Goal: Information Seeking & Learning: Find specific fact

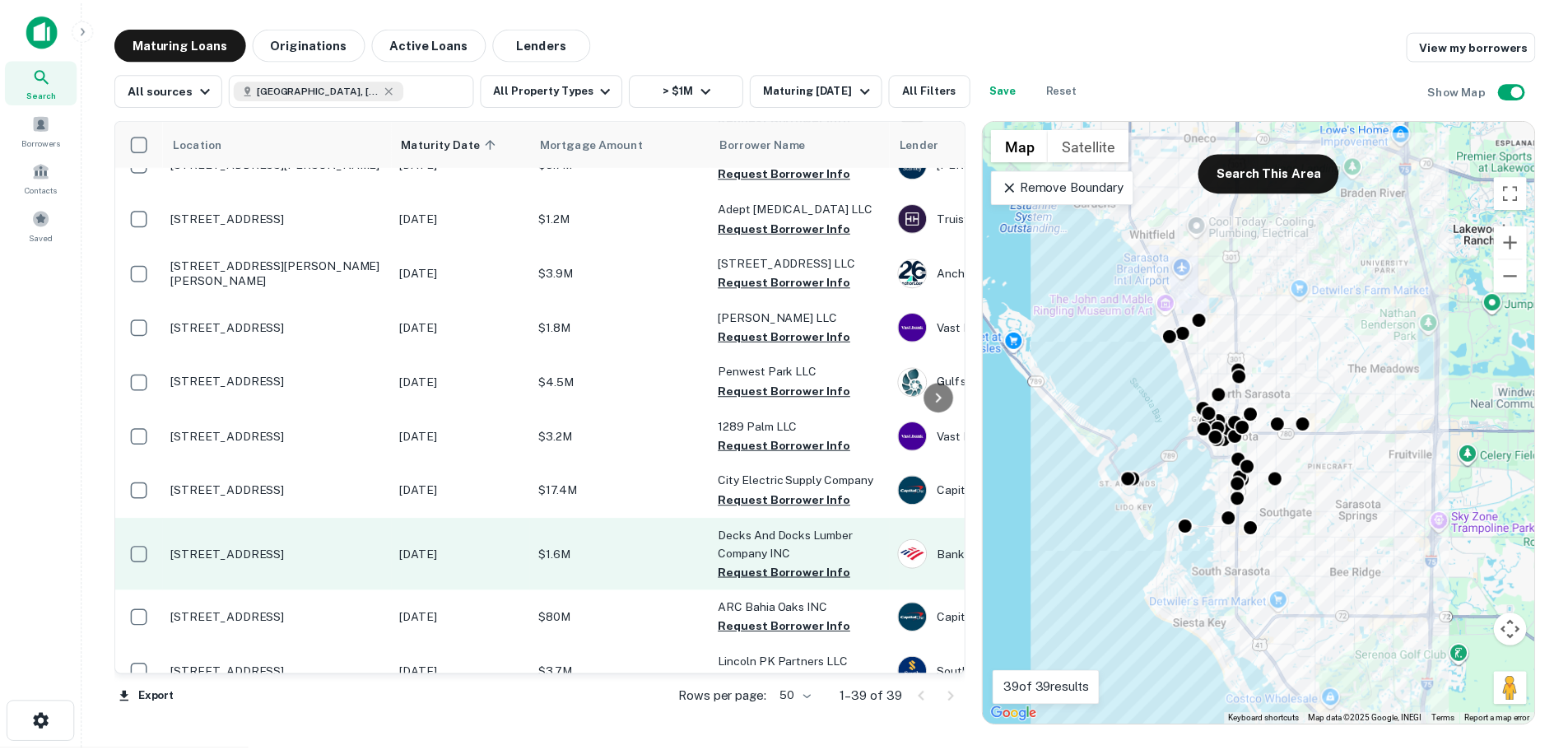
scroll to position [412, 0]
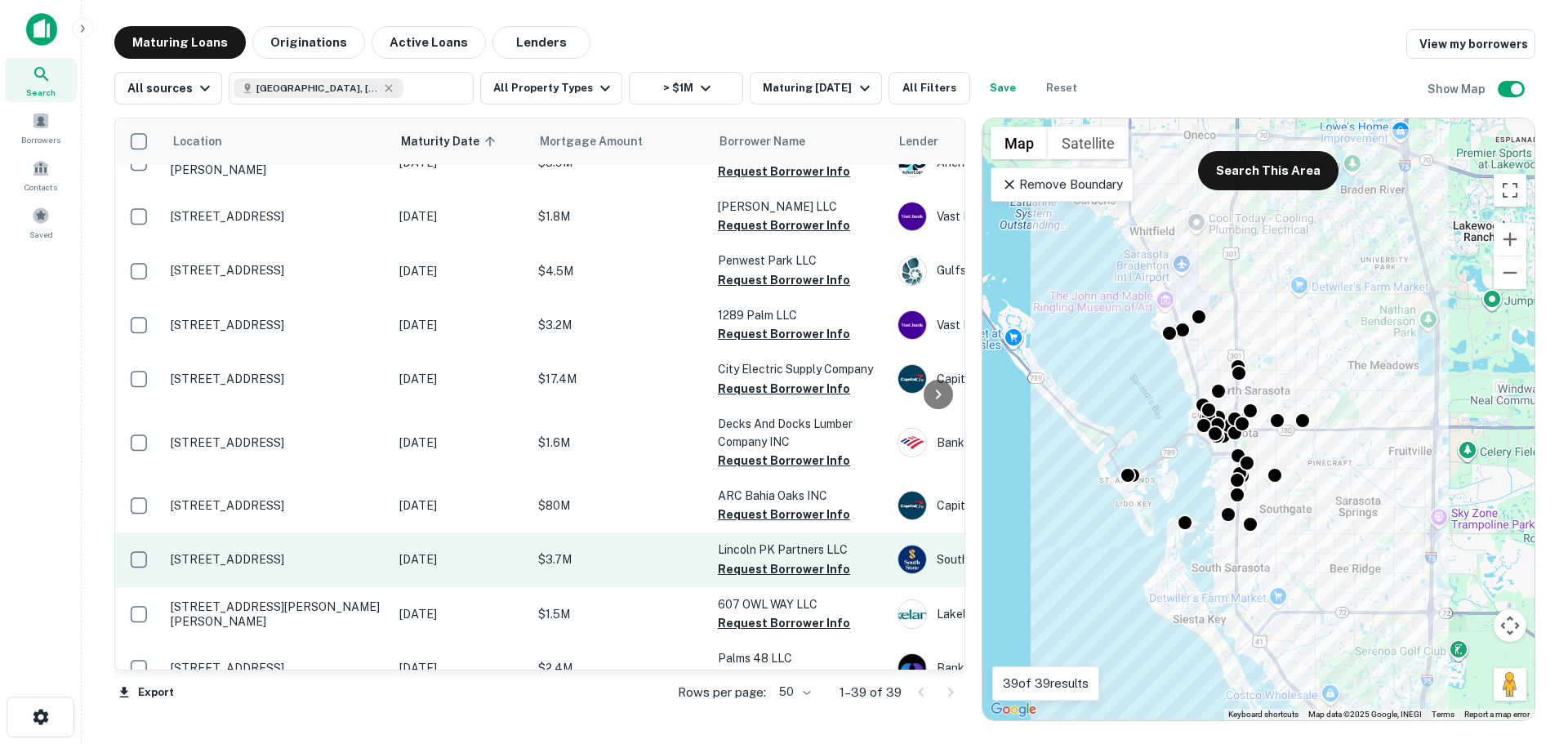
click at [600, 552] on p "$3.7M" at bounding box center [620, 560] width 163 height 18
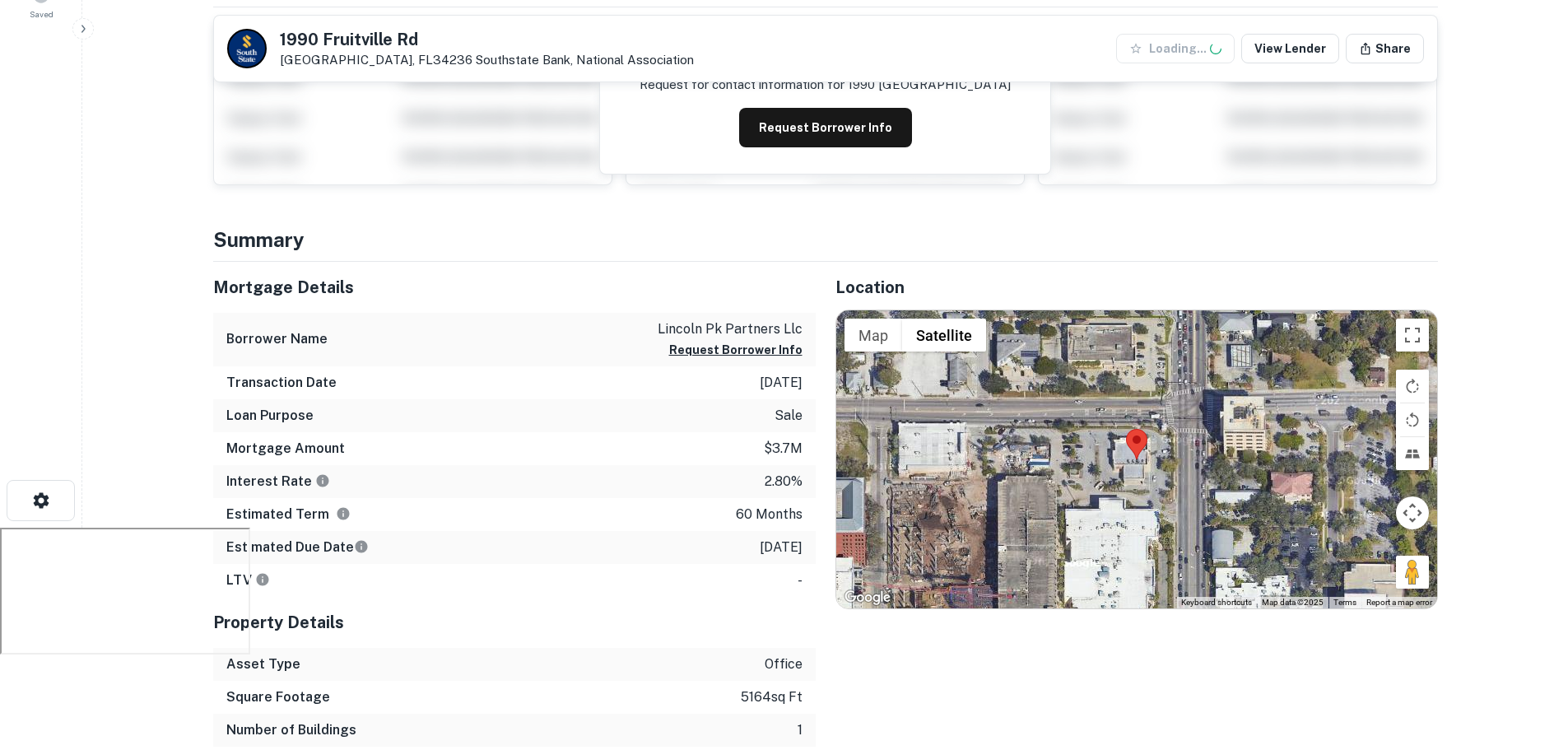
scroll to position [247, 0]
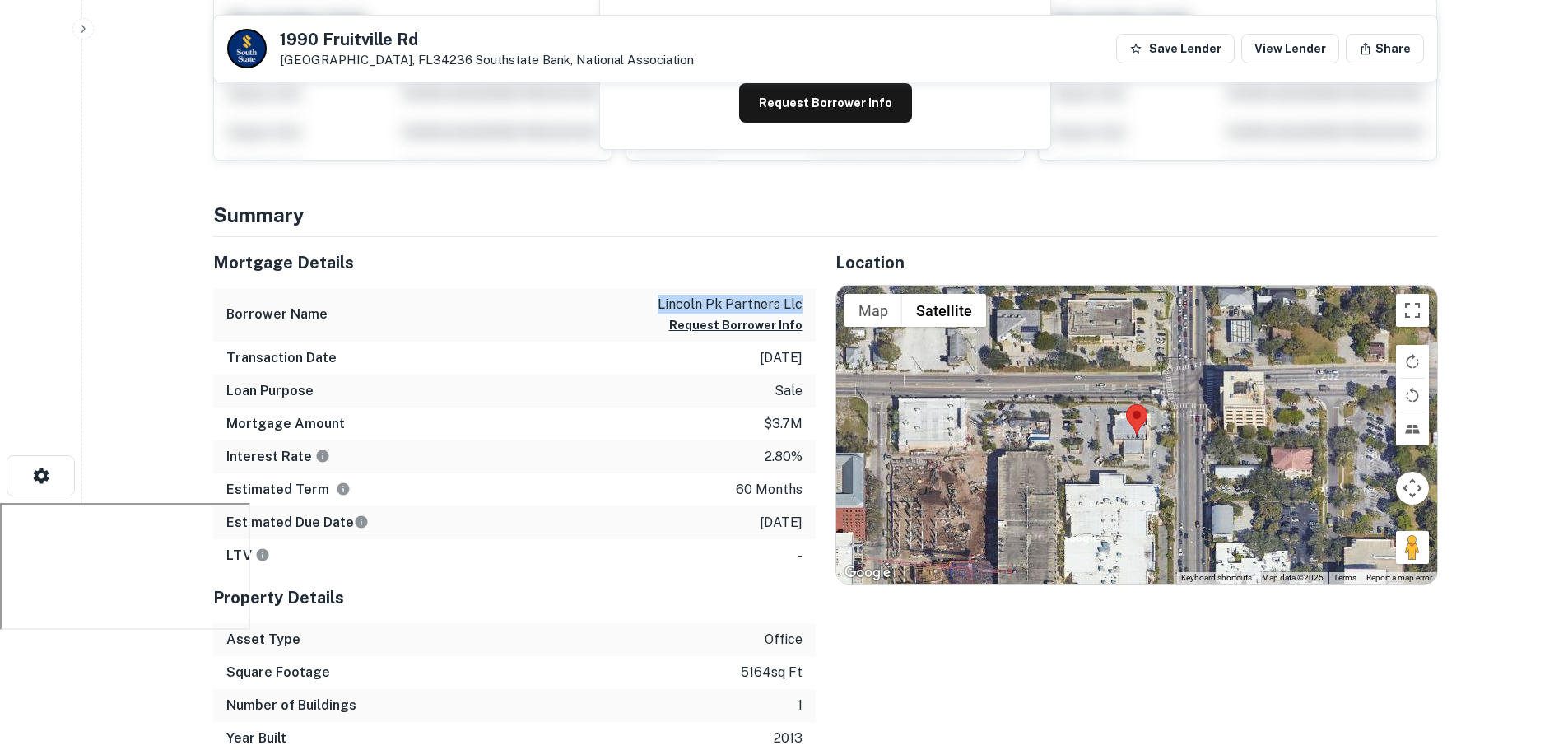
drag, startPoint x: 803, startPoint y: 306, endPoint x: 662, endPoint y: 306, distance: 141.0
click at [662, 306] on div "Borrower Name [PERSON_NAME] partners llc Request Borrower Info" at bounding box center [515, 315] width 602 height 54
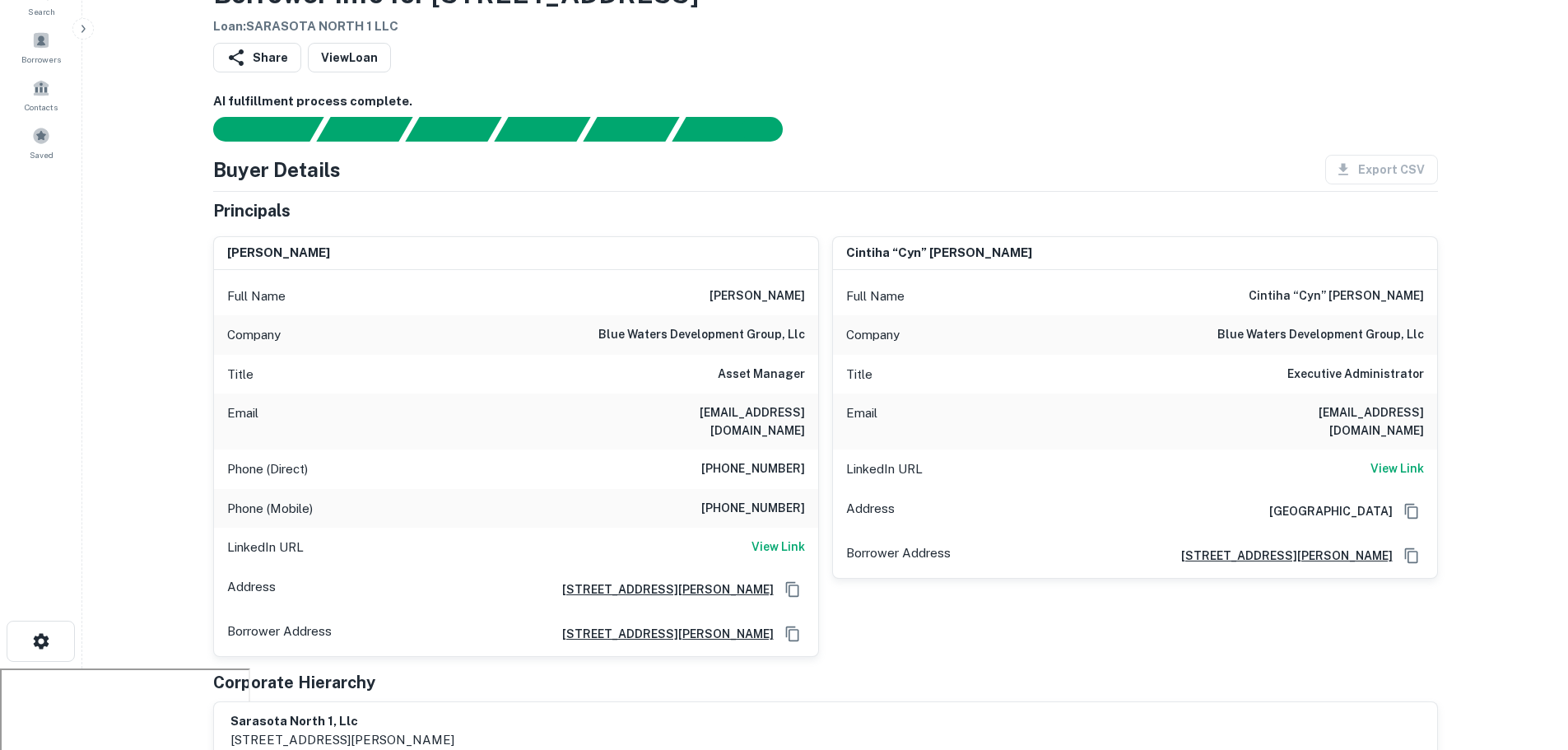
scroll to position [82, 0]
click at [790, 580] on icon "Copy Address" at bounding box center [792, 588] width 16 height 16
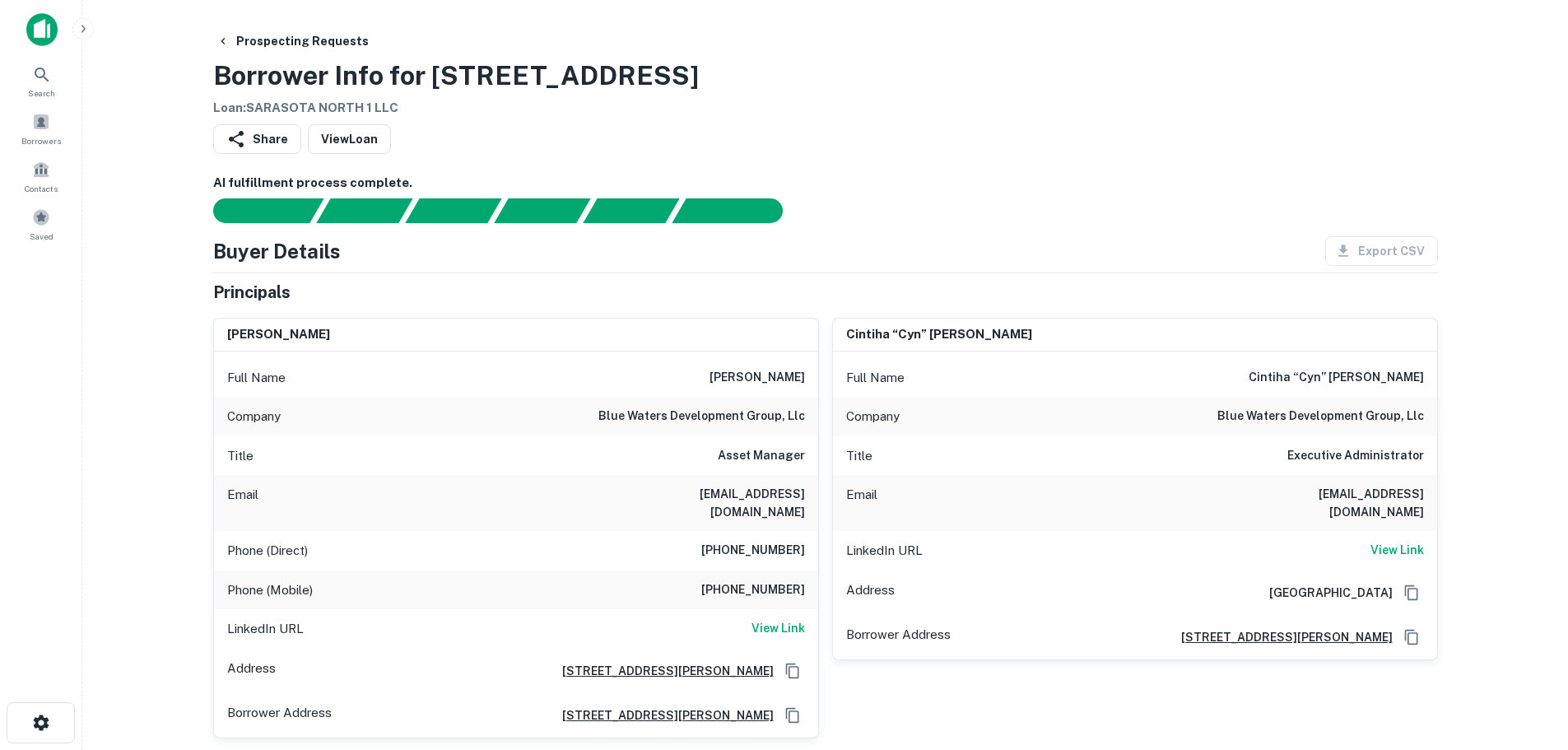
drag, startPoint x: 716, startPoint y: 66, endPoint x: 222, endPoint y: 66, distance: 494.0
click at [222, 66] on div "Prospecting Requests Borrower Info for 1425 S Tamiami Trl Loan : SARASOTA NORTH…" at bounding box center [826, 72] width 1225 height 91
copy h3 "Borrower Info for 1425 S Tamiami Trl"
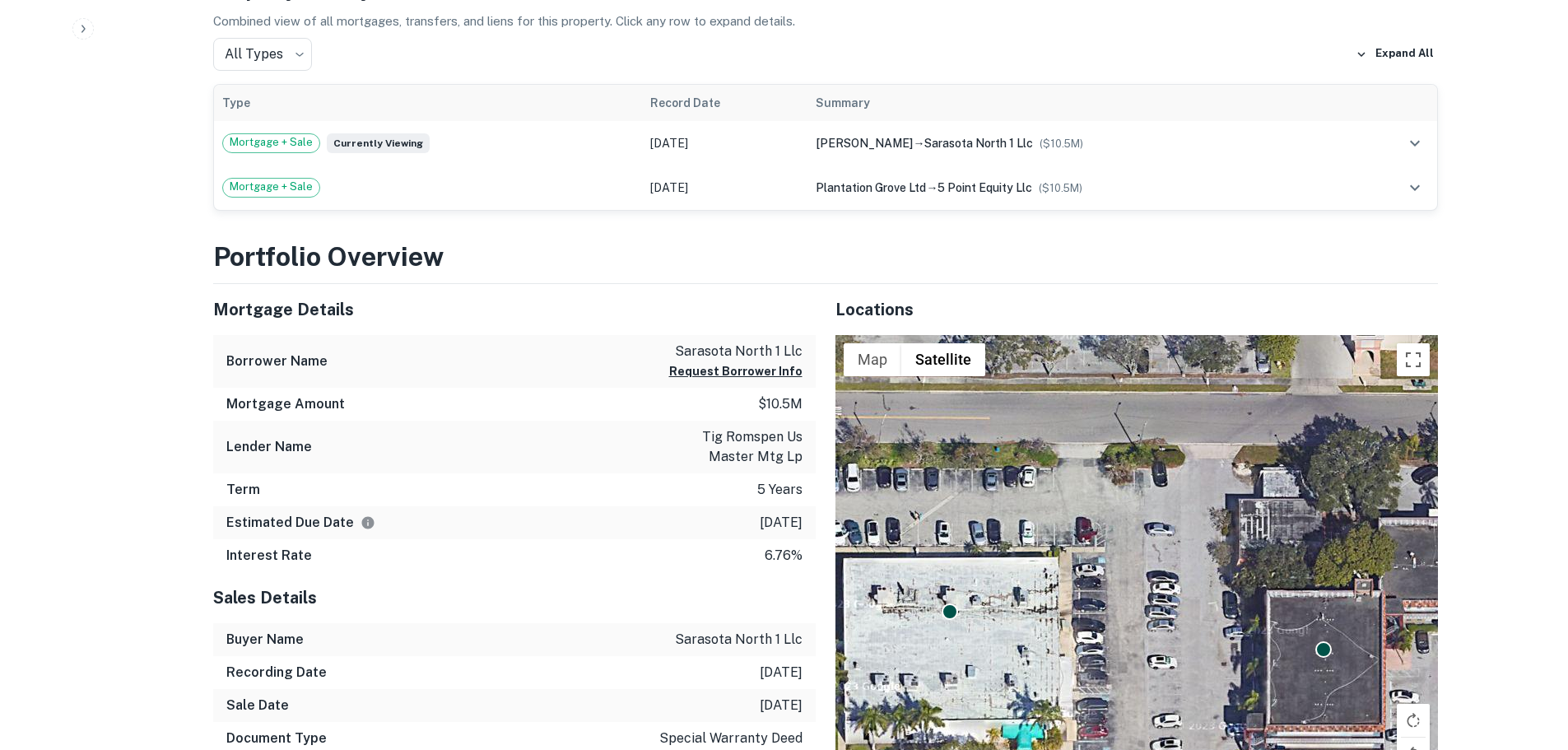
scroll to position [1070, 0]
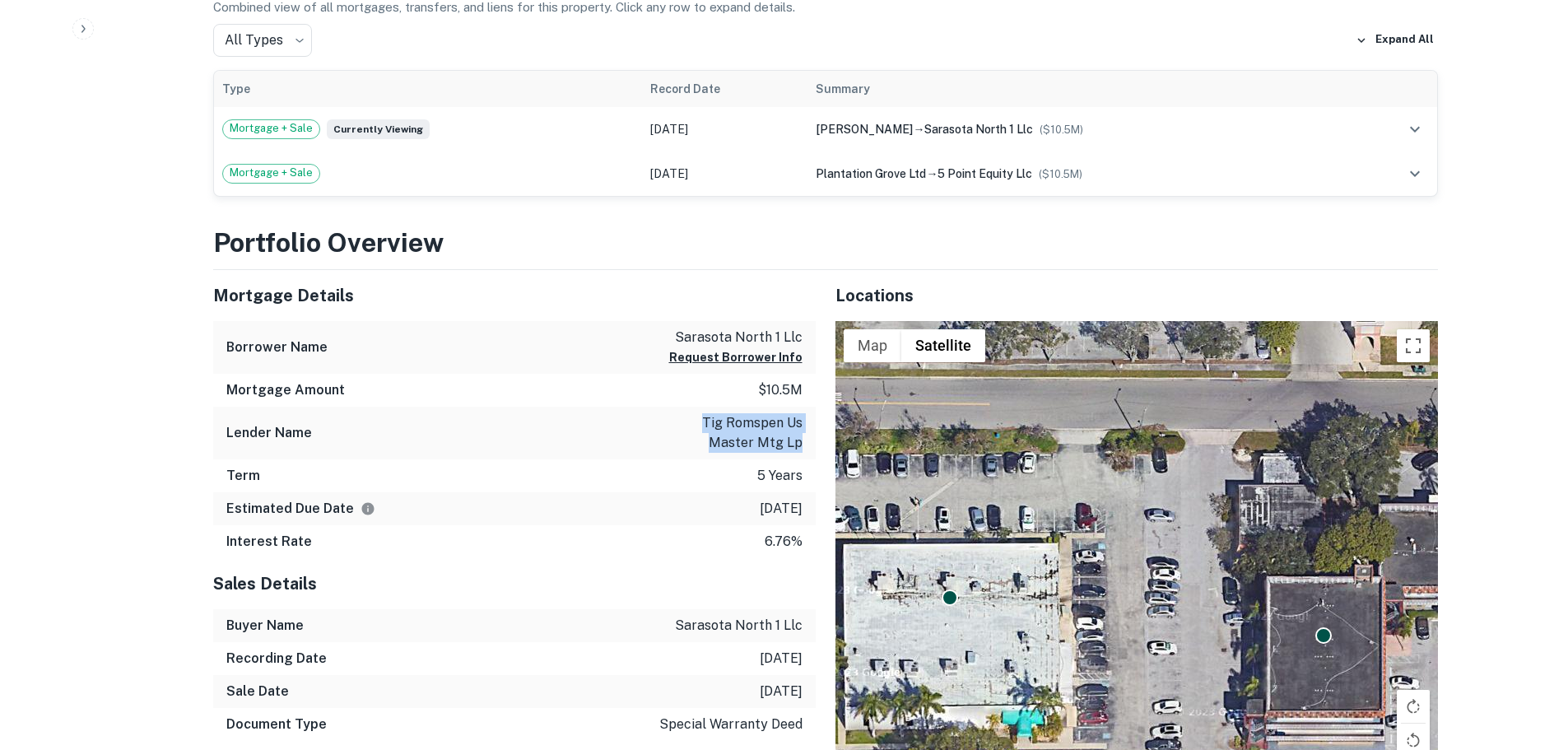
drag, startPoint x: 650, startPoint y: 403, endPoint x: 802, endPoint y: 437, distance: 155.8
click at [802, 437] on div "Lender Name tig romspen us master mtg lp" at bounding box center [515, 433] width 602 height 53
copy p "tig romspen us master mtg lp"
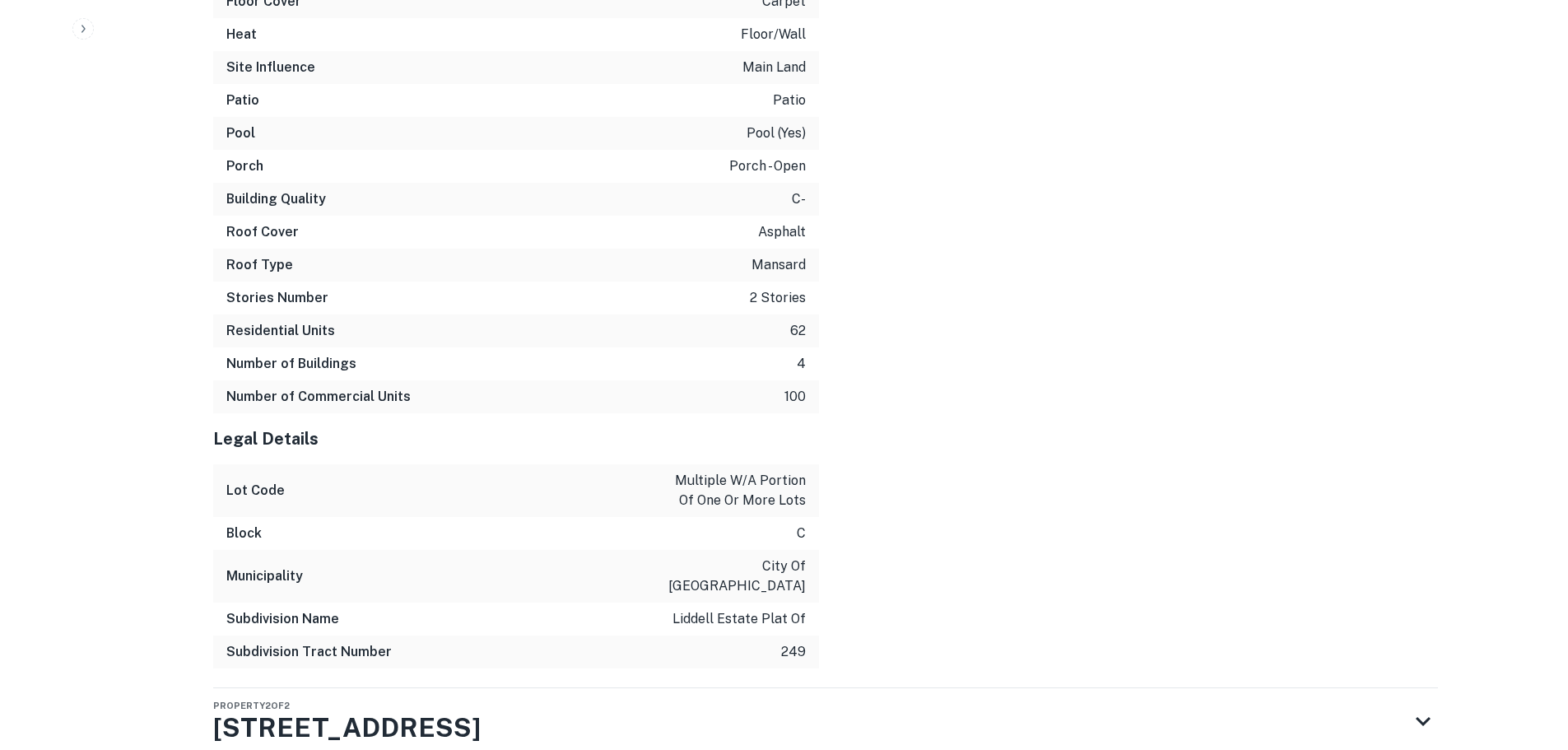
scroll to position [3412, 0]
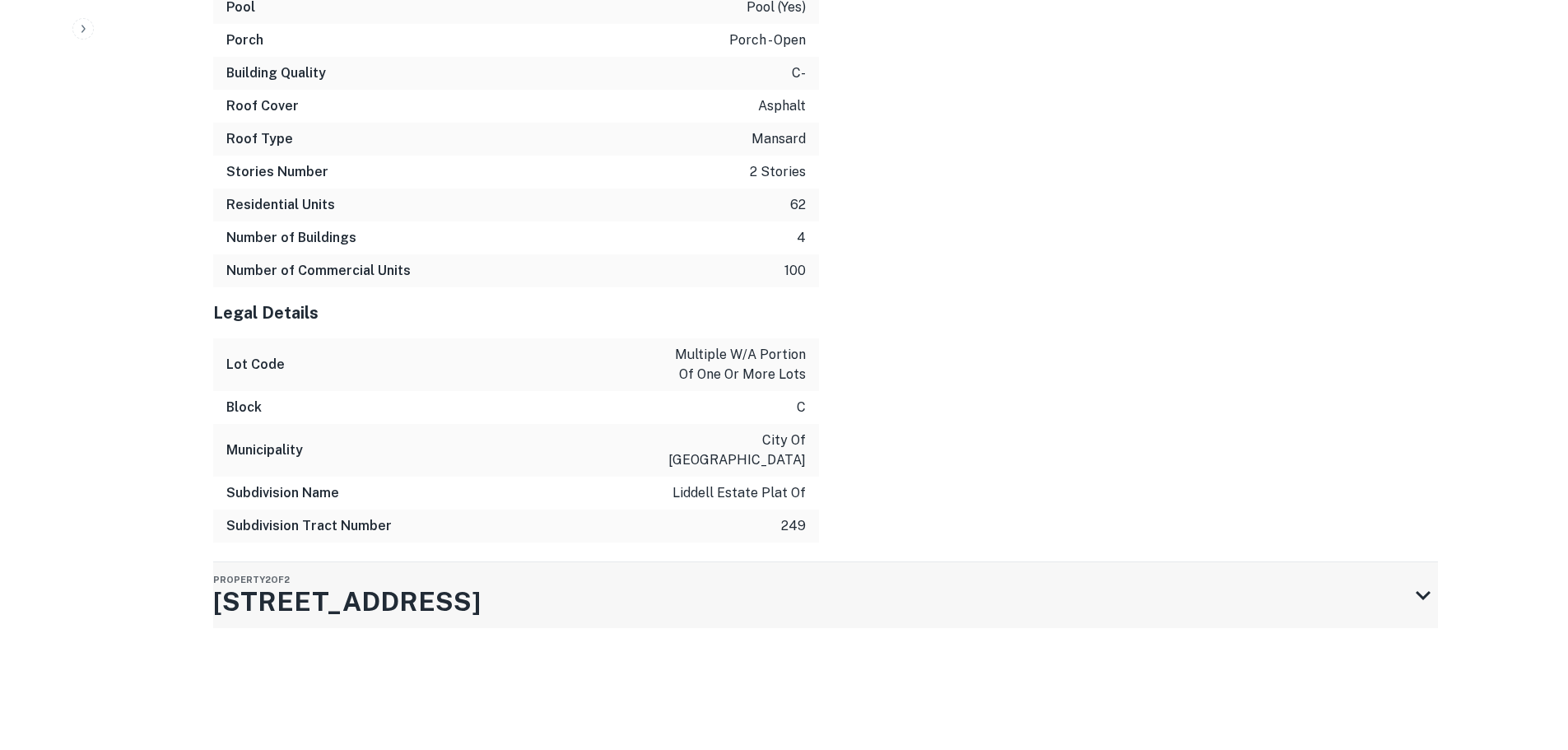
click at [1413, 580] on icon at bounding box center [1422, 594] width 29 height 29
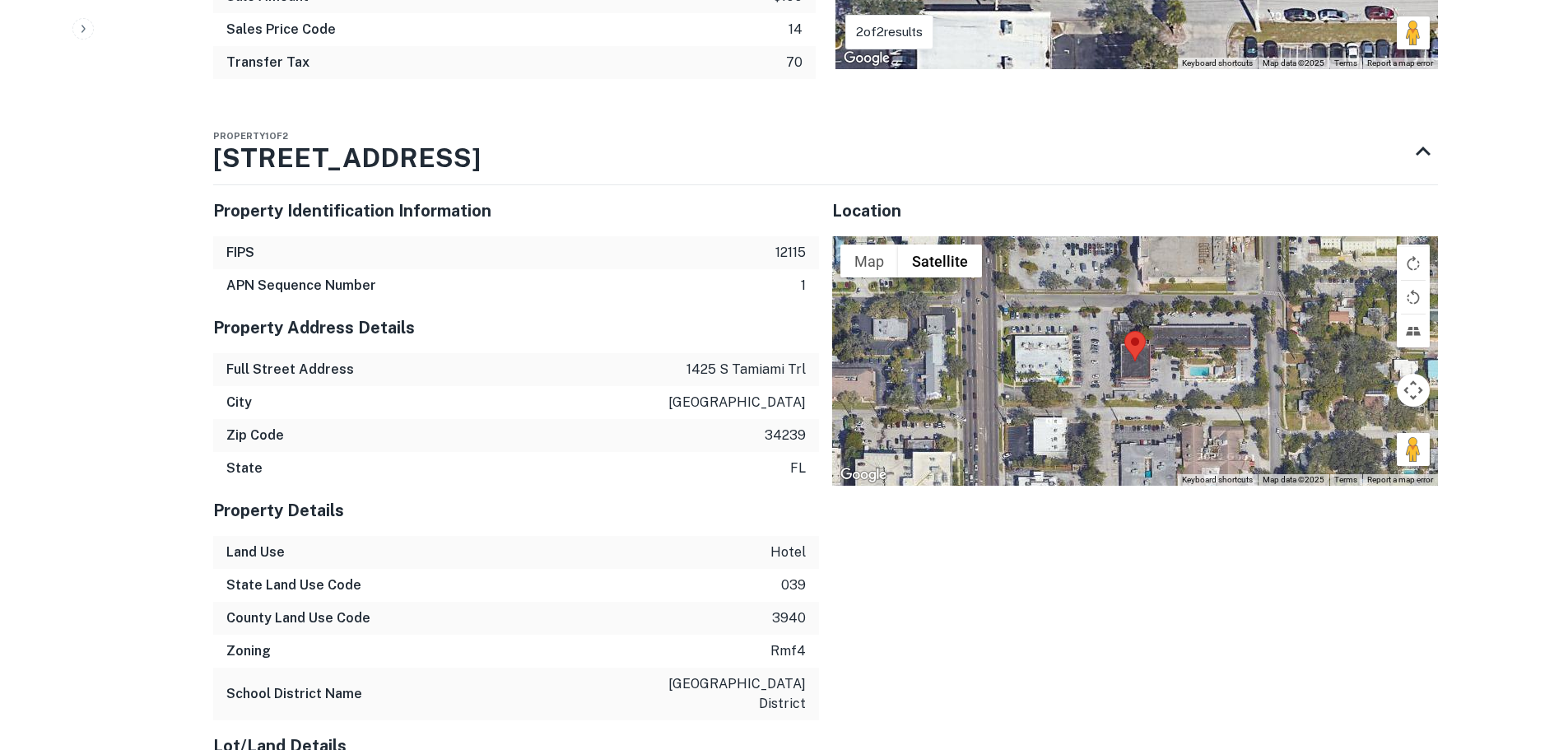
scroll to position [1848, 0]
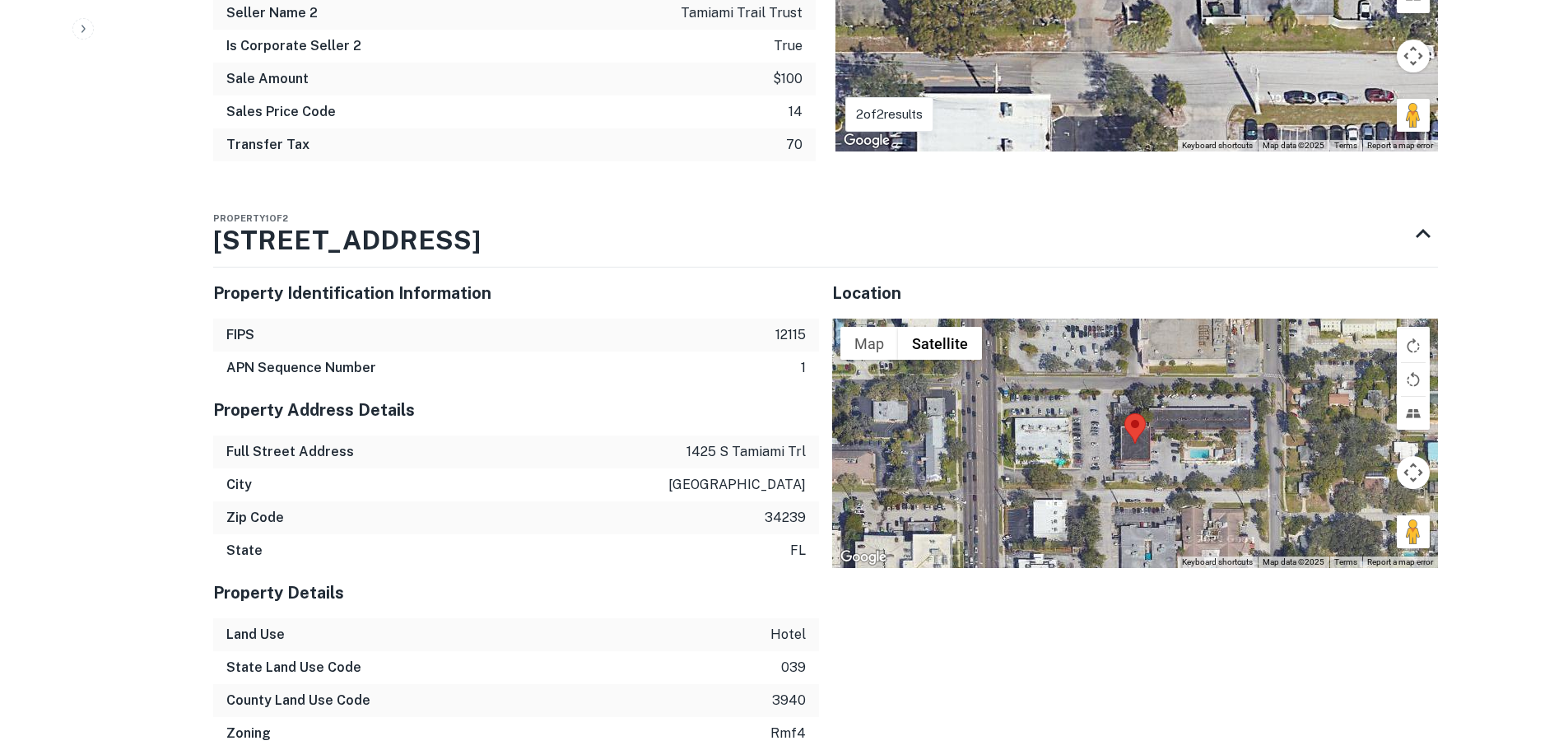
drag, startPoint x: 488, startPoint y: 221, endPoint x: 101, endPoint y: 259, distance: 388.9
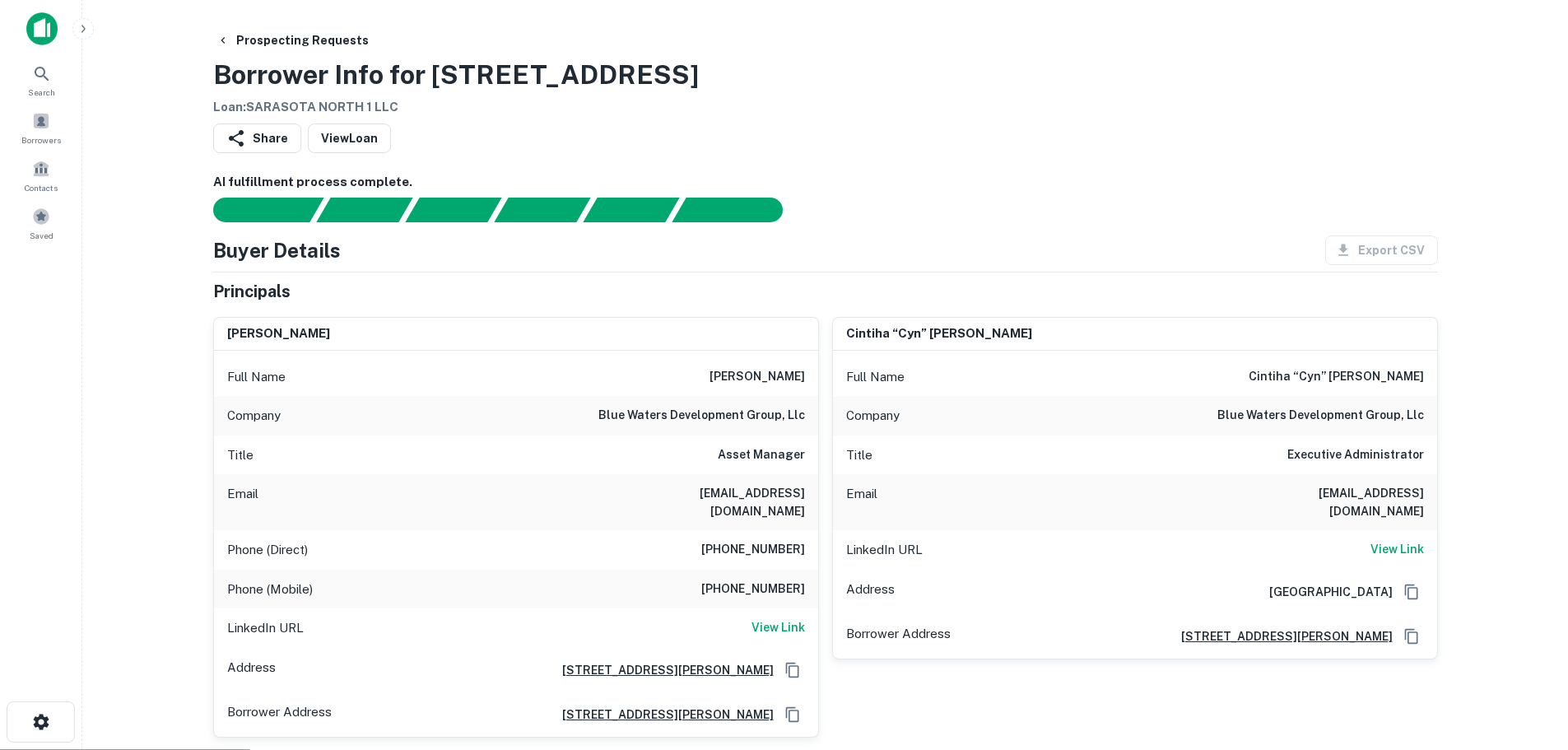
scroll to position [0, 0]
drag, startPoint x: 702, startPoint y: 74, endPoint x: 450, endPoint y: 81, distance: 252.1
click at [450, 81] on div "Prospecting Requests Borrower Info for 1425 S Tamiami Trl Loan : SARASOTA NORTH…" at bounding box center [826, 72] width 1225 height 91
click at [687, 81] on div "Prospecting Requests Borrower Info for 1425 S Tamiami Trl Loan : SARASOTA NORTH…" at bounding box center [826, 72] width 1225 height 91
drag, startPoint x: 683, startPoint y: 75, endPoint x: 432, endPoint y: 79, distance: 251.0
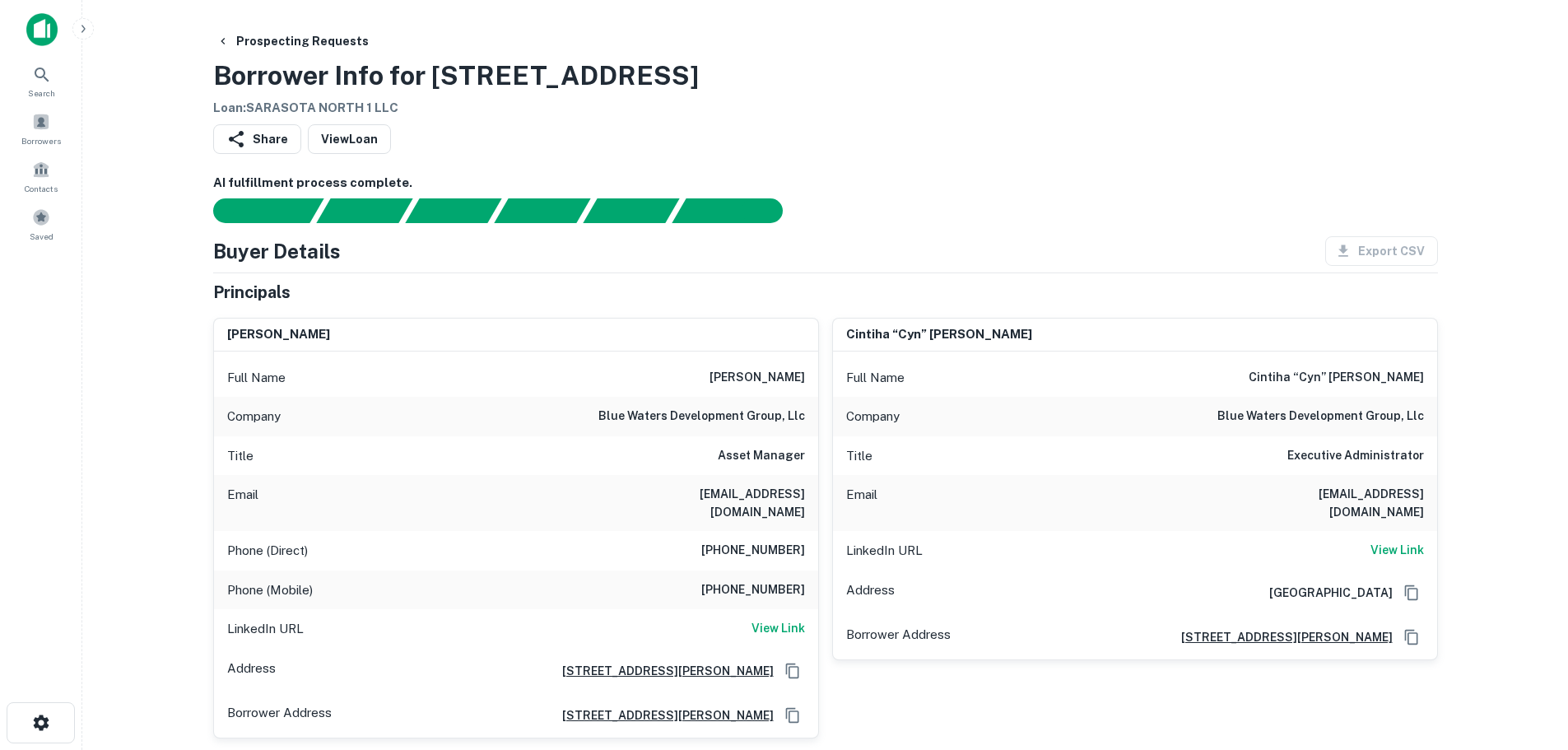
click at [432, 79] on div "Prospecting Requests Borrower Info for 1425 S Tamiami Trl Loan : SARASOTA NORTH…" at bounding box center [826, 72] width 1225 height 91
copy h3 "1425 S Tamiami Trl"
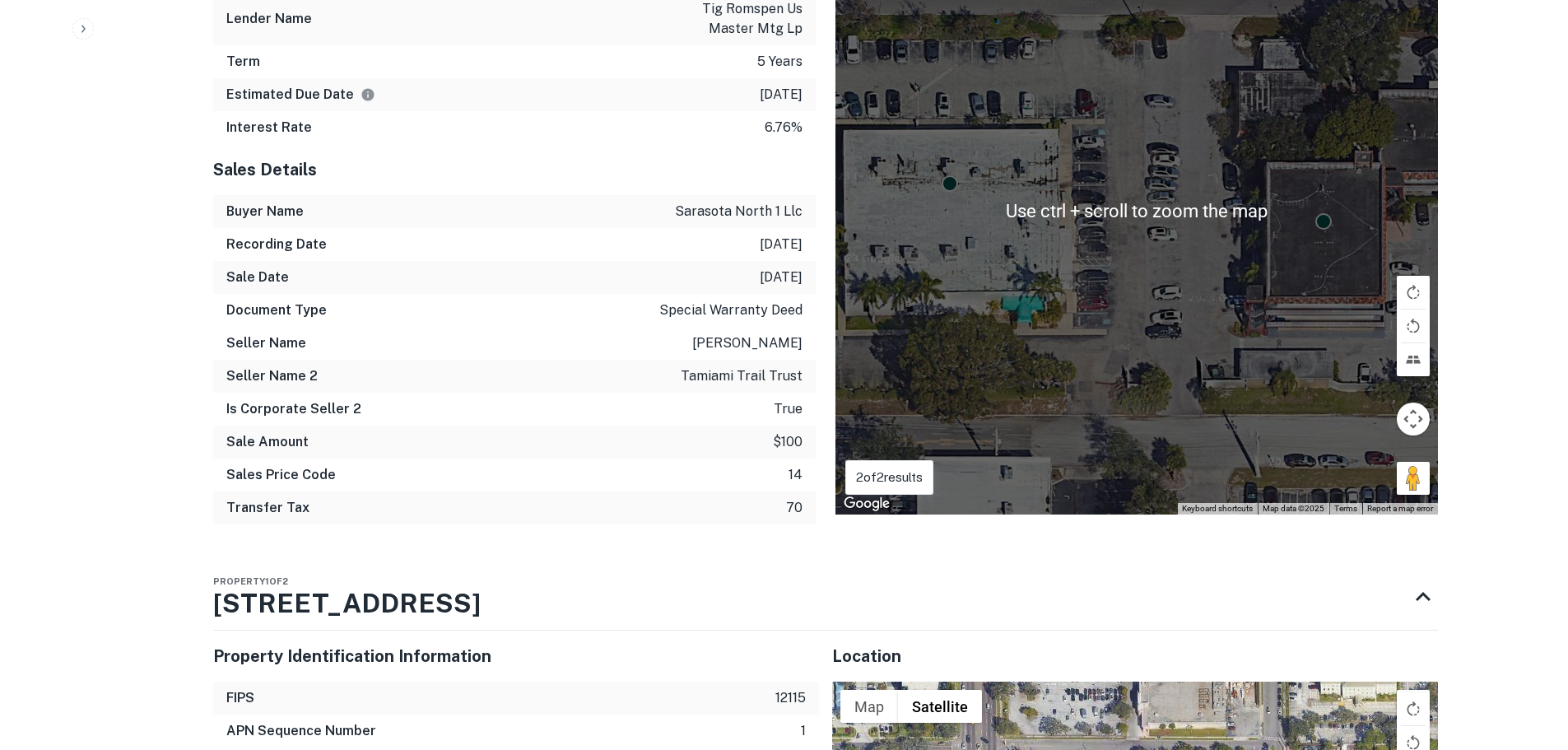
scroll to position [1318, 0]
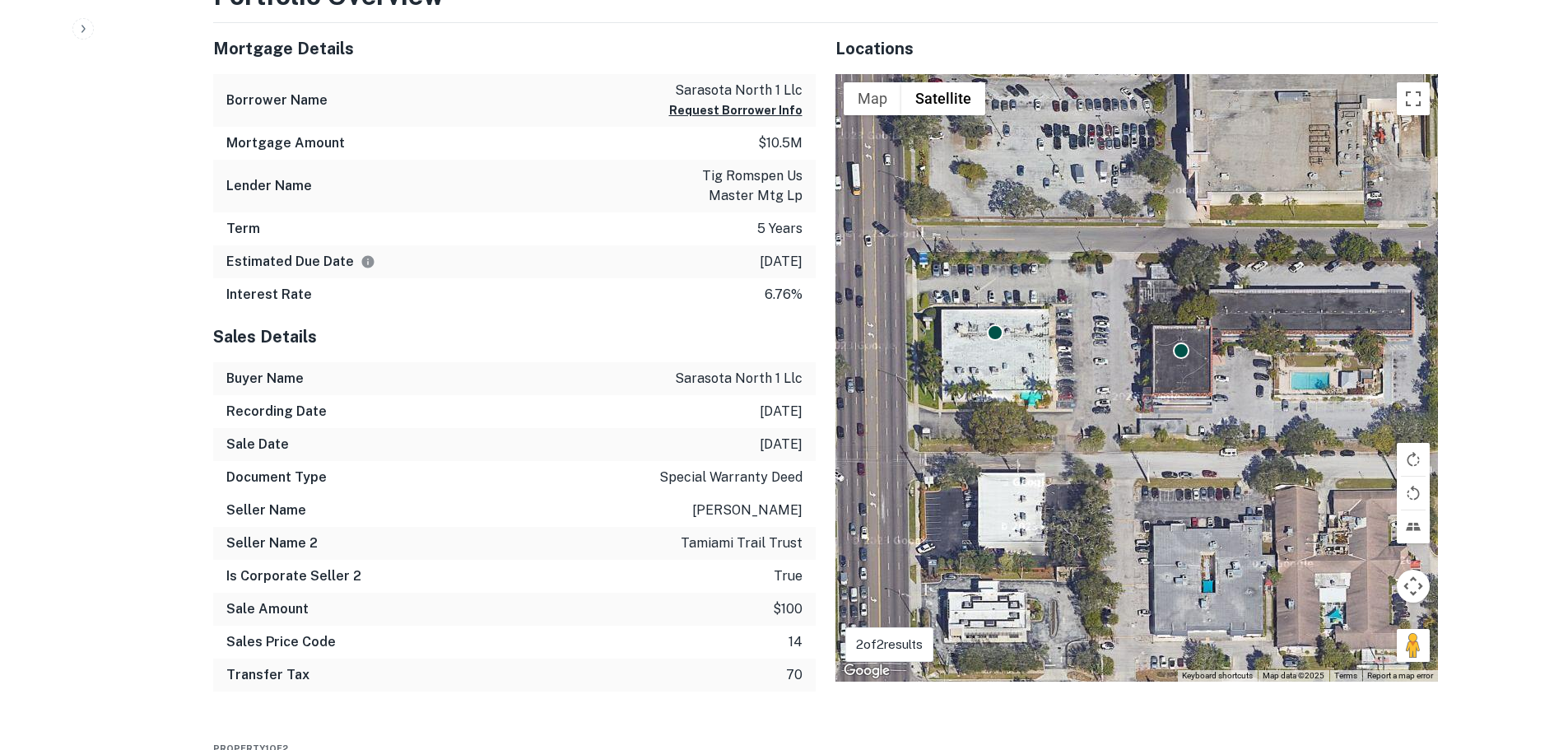
drag, startPoint x: 1185, startPoint y: 403, endPoint x: 1038, endPoint y: 370, distance: 150.7
click at [1038, 370] on div "To activate drag with keyboard, press Alt + Enter. Once in keyboard drag state,…" at bounding box center [1136, 378] width 602 height 608
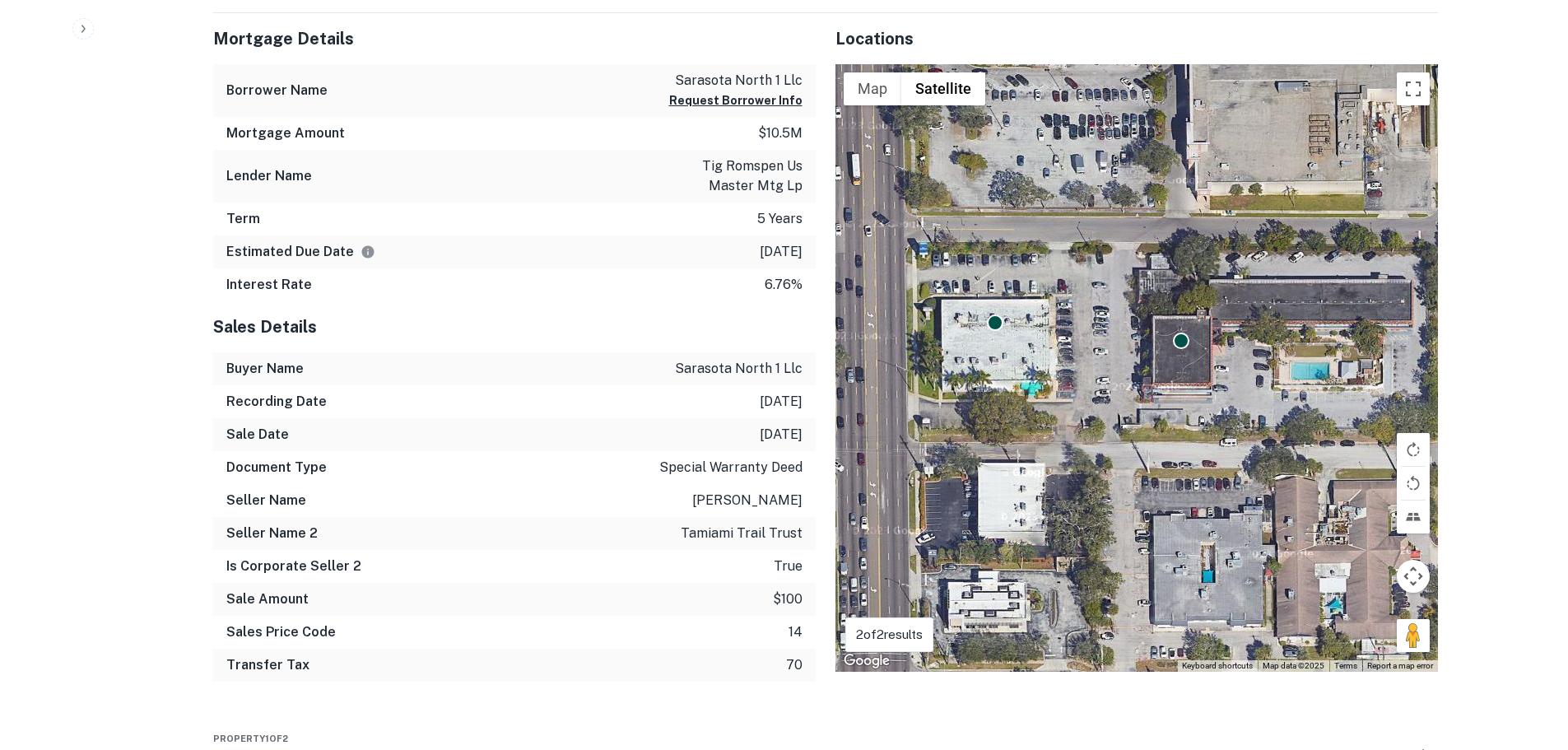
scroll to position [967, 0]
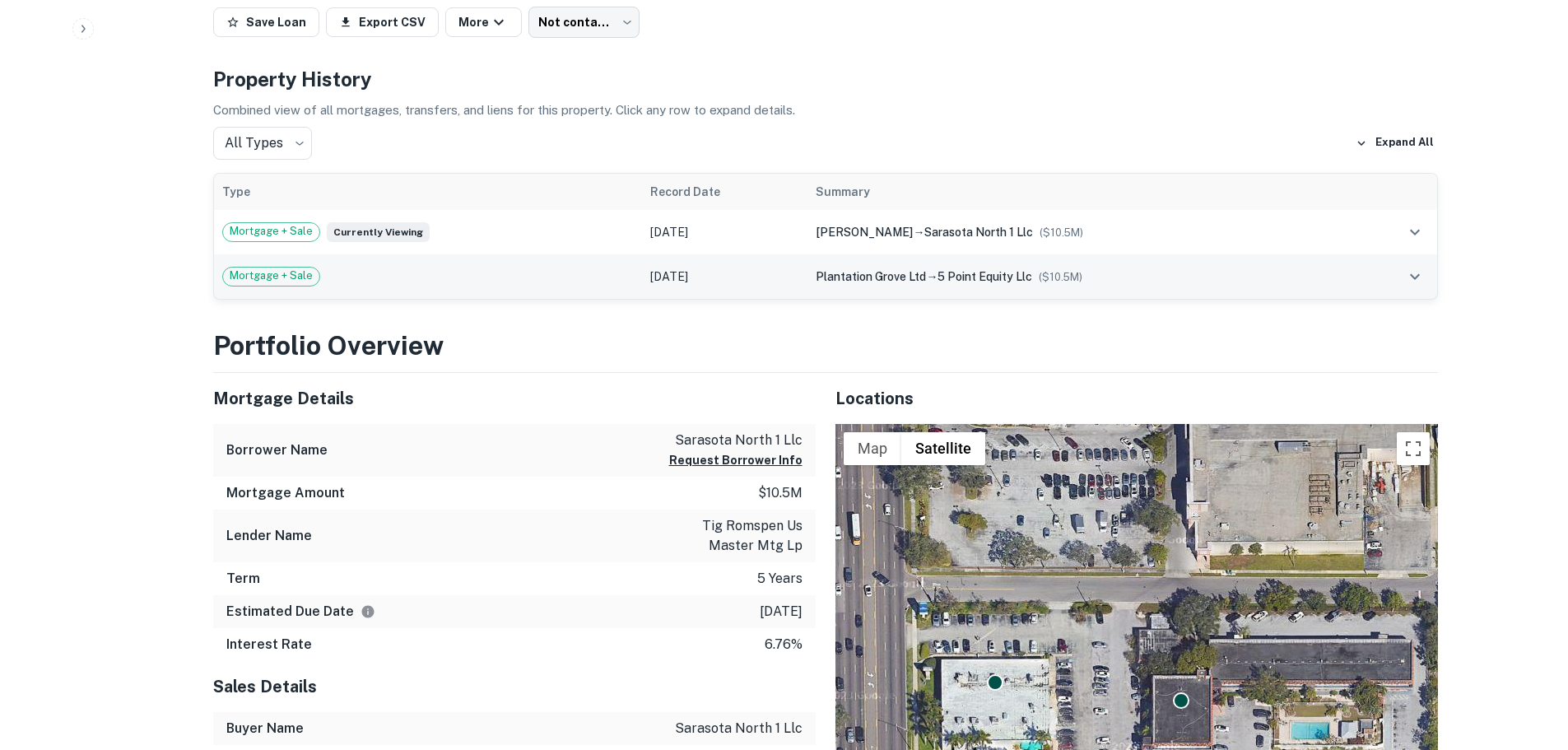
click at [892, 270] on span "plantation grove ltd" at bounding box center [870, 276] width 110 height 13
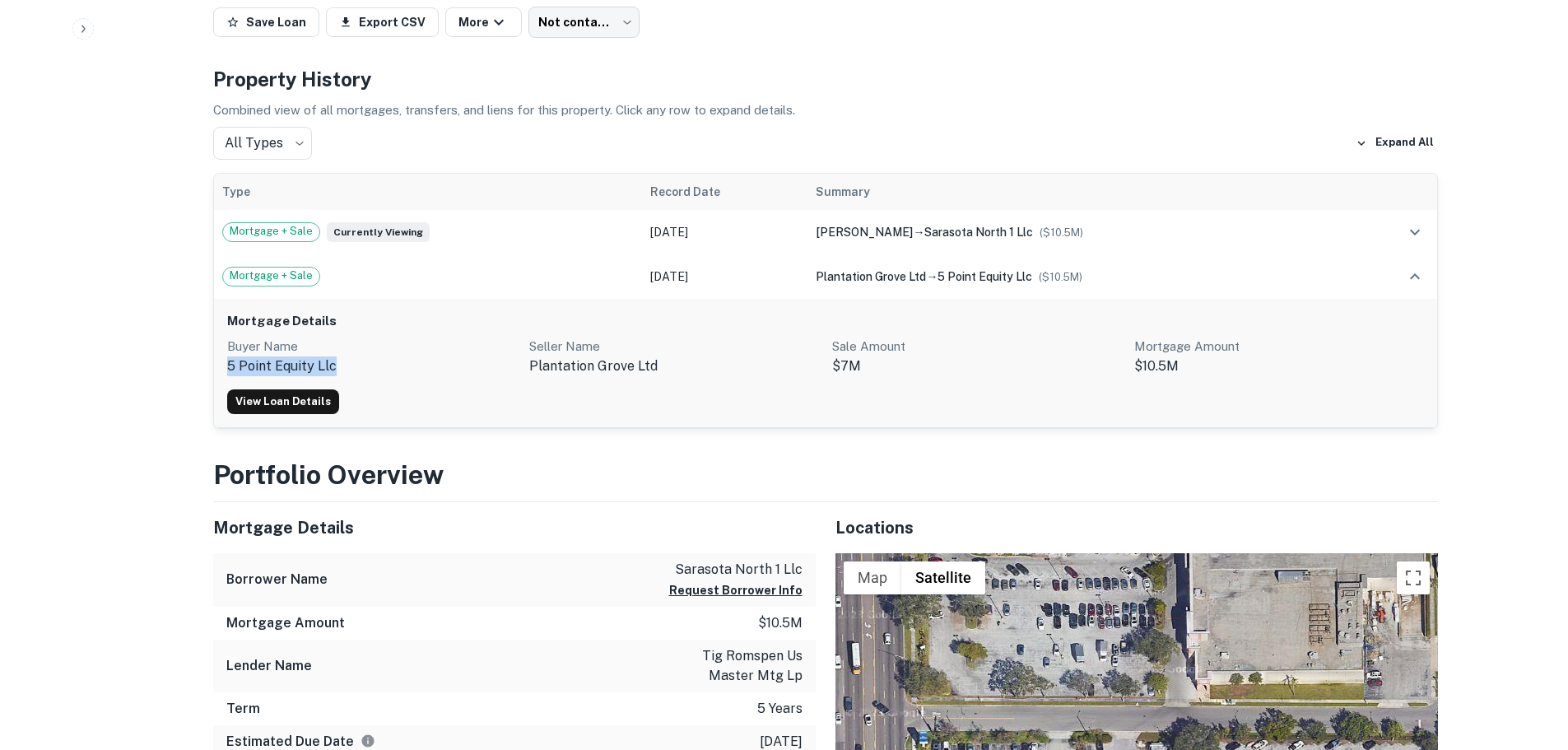
drag, startPoint x: 360, startPoint y: 352, endPoint x: 214, endPoint y: 352, distance: 146.0
click at [214, 352] on div "Mortgage Details Buyer Name 5 point equity llc Seller Name plantation grove ltd…" at bounding box center [825, 363] width 1223 height 130
copy p "5 point equity llc"
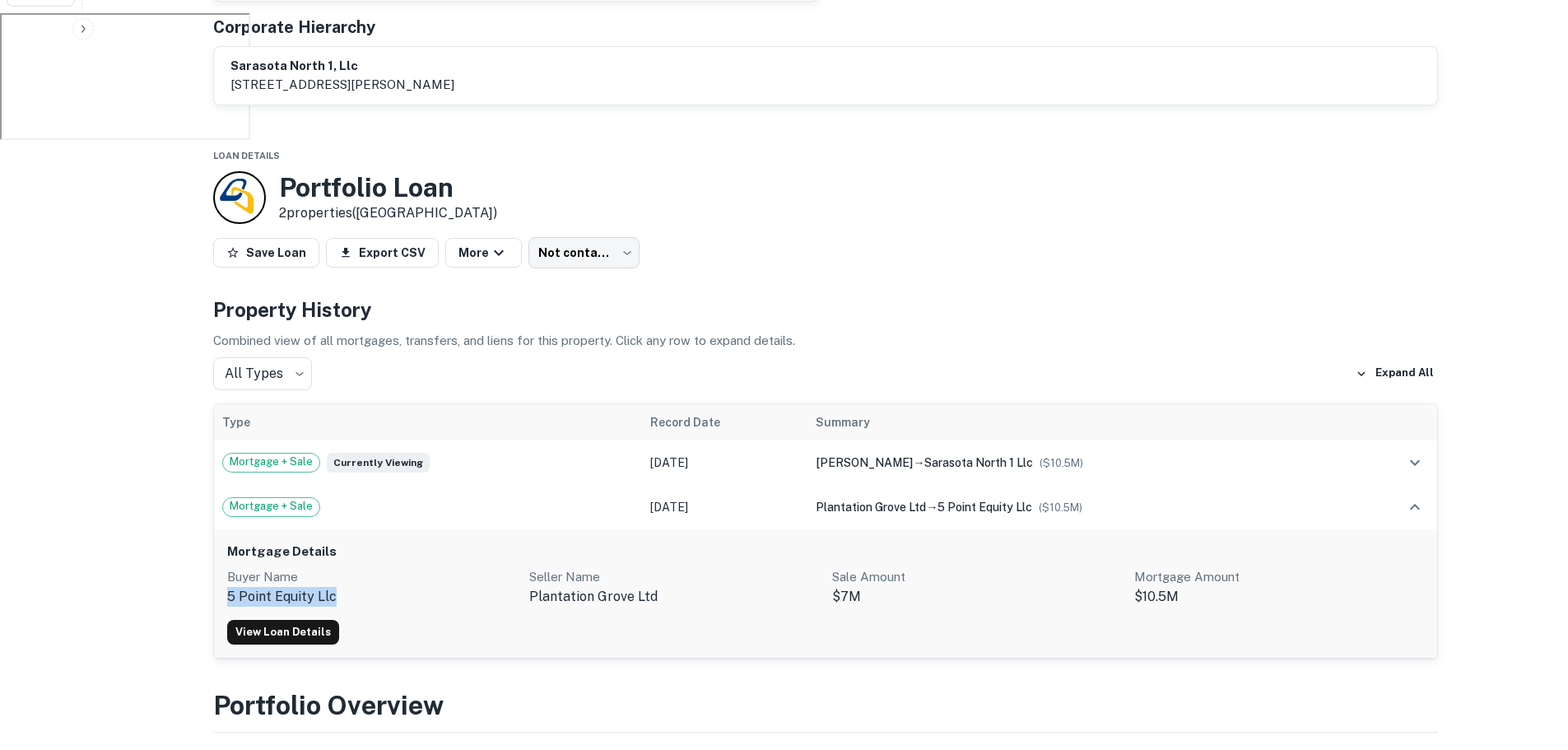
scroll to position [721, 0]
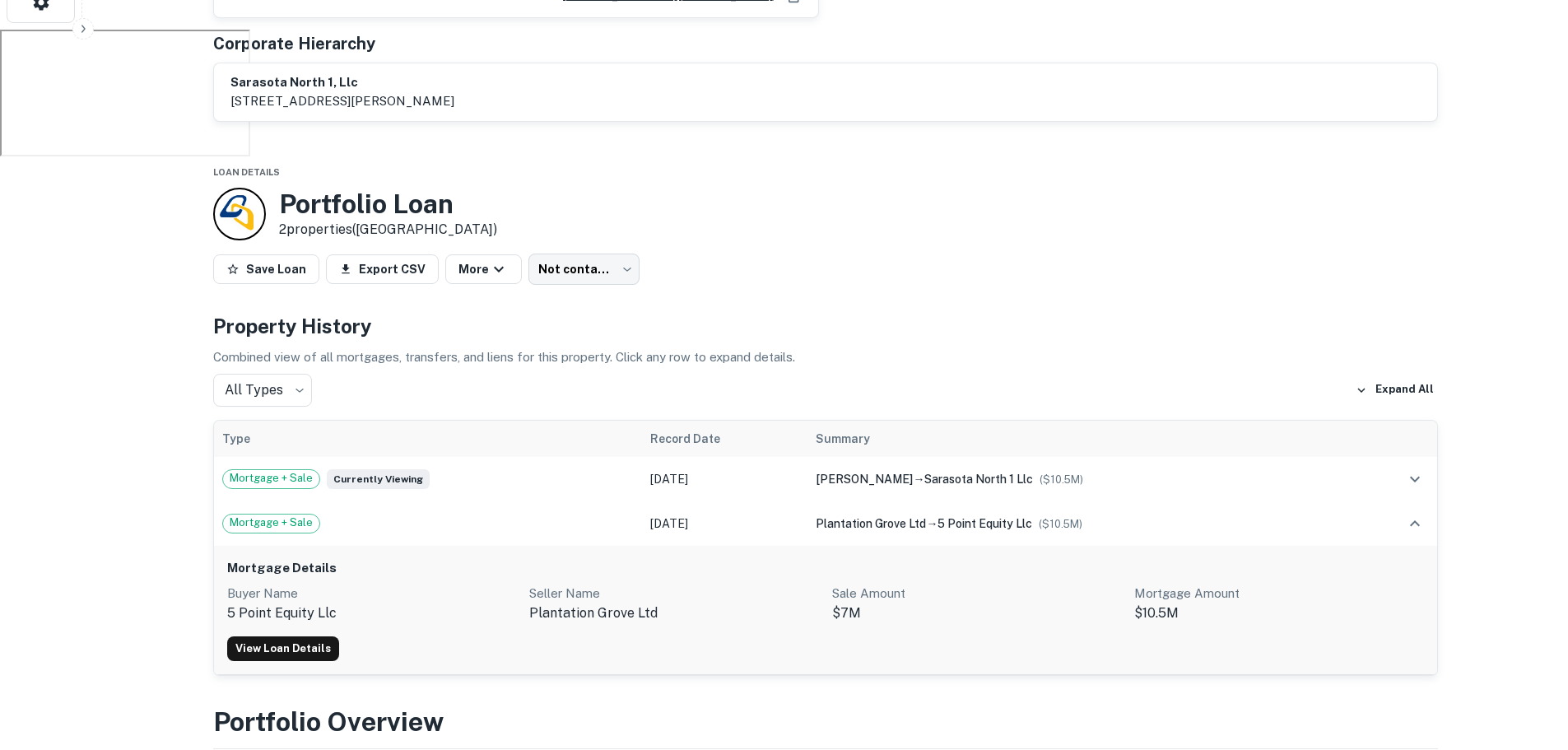
click at [1043, 356] on div "Property History Combined view of all mortgages, transfers, and liens for this …" at bounding box center [826, 493] width 1225 height 365
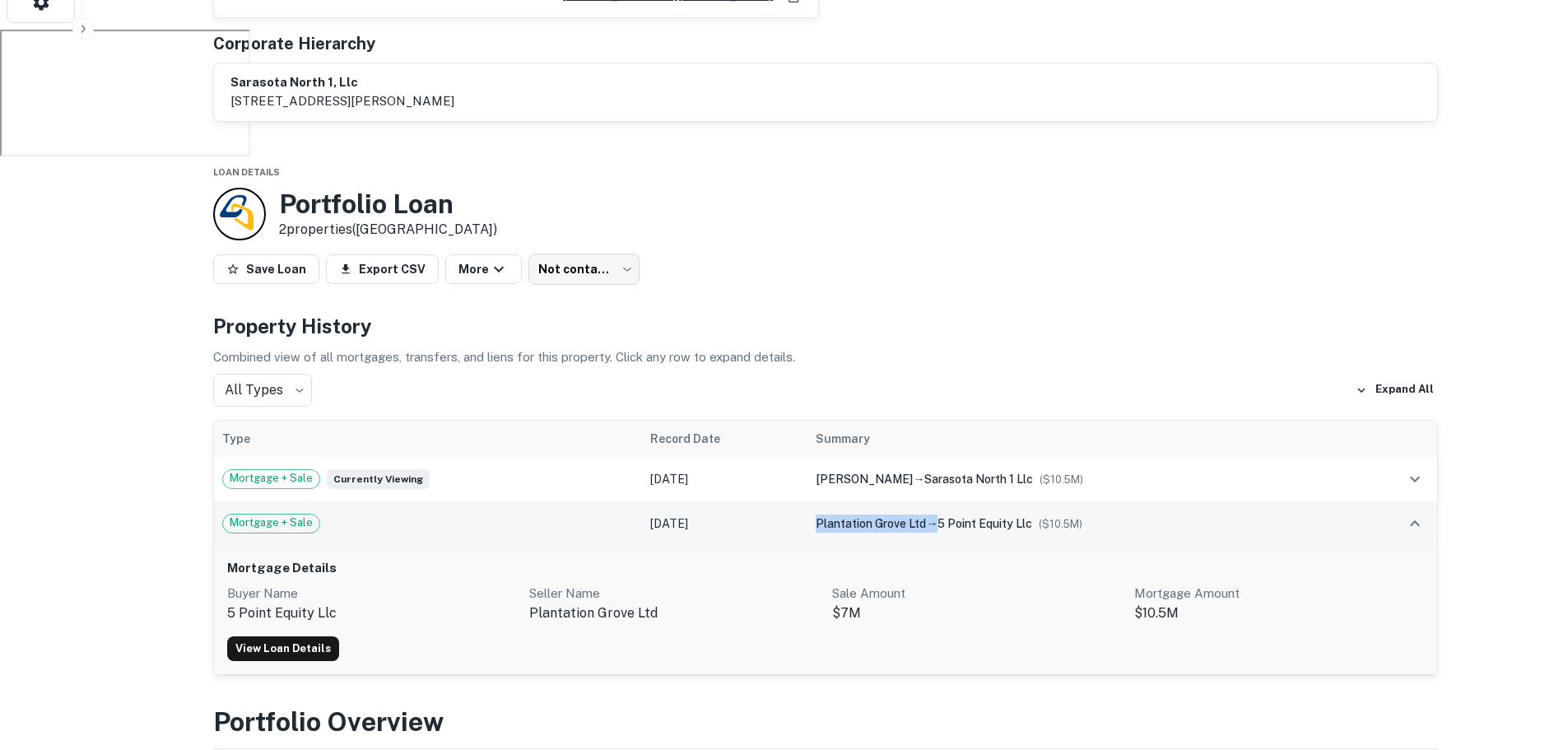
drag, startPoint x: 917, startPoint y: 506, endPoint x: 802, endPoint y: 506, distance: 115.0
click at [808, 506] on td "plantation grove ltd → 5 point equity llc ($ 10.5M )" at bounding box center [1079, 524] width 544 height 45
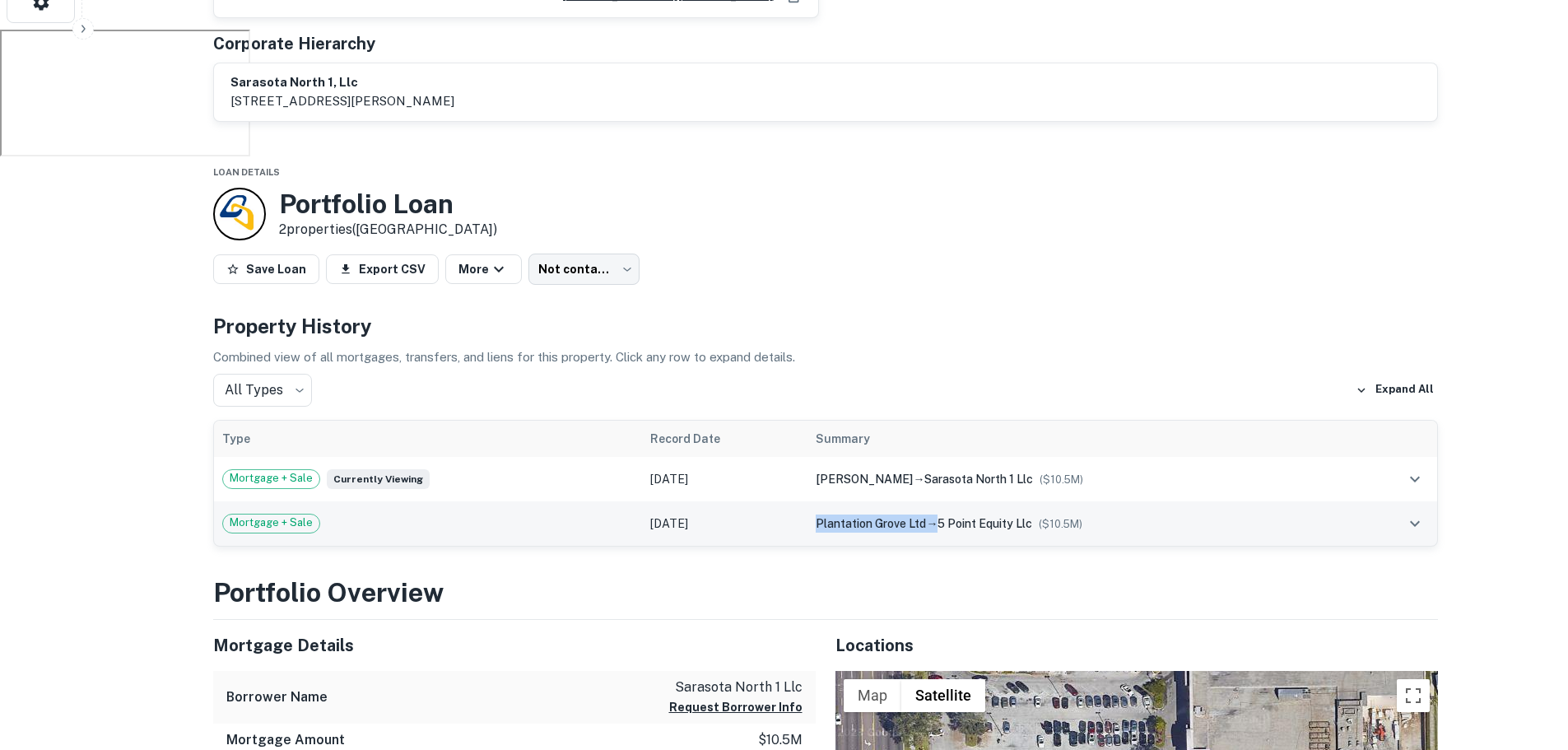
copy div "plantation grove ltd"
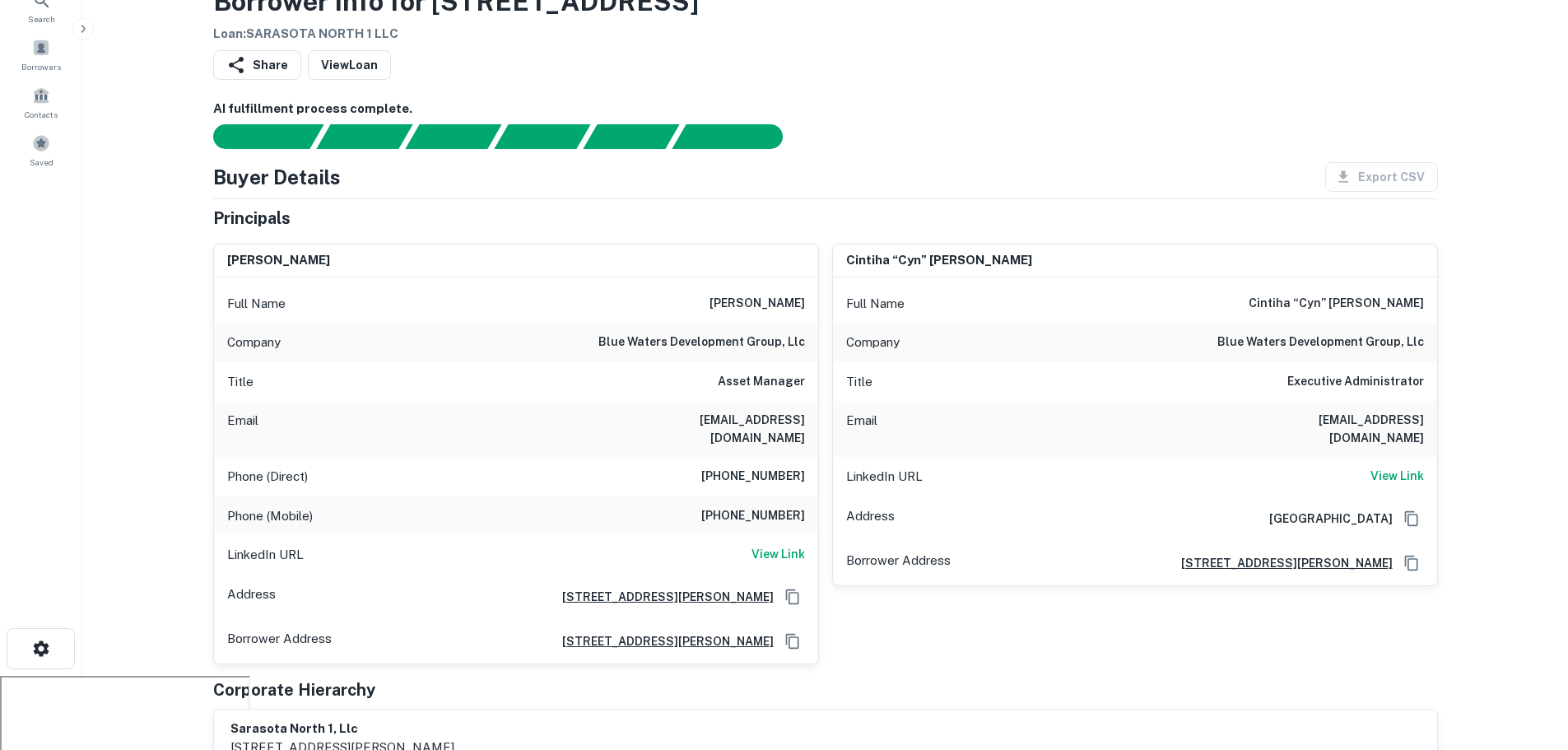
scroll to position [0, 0]
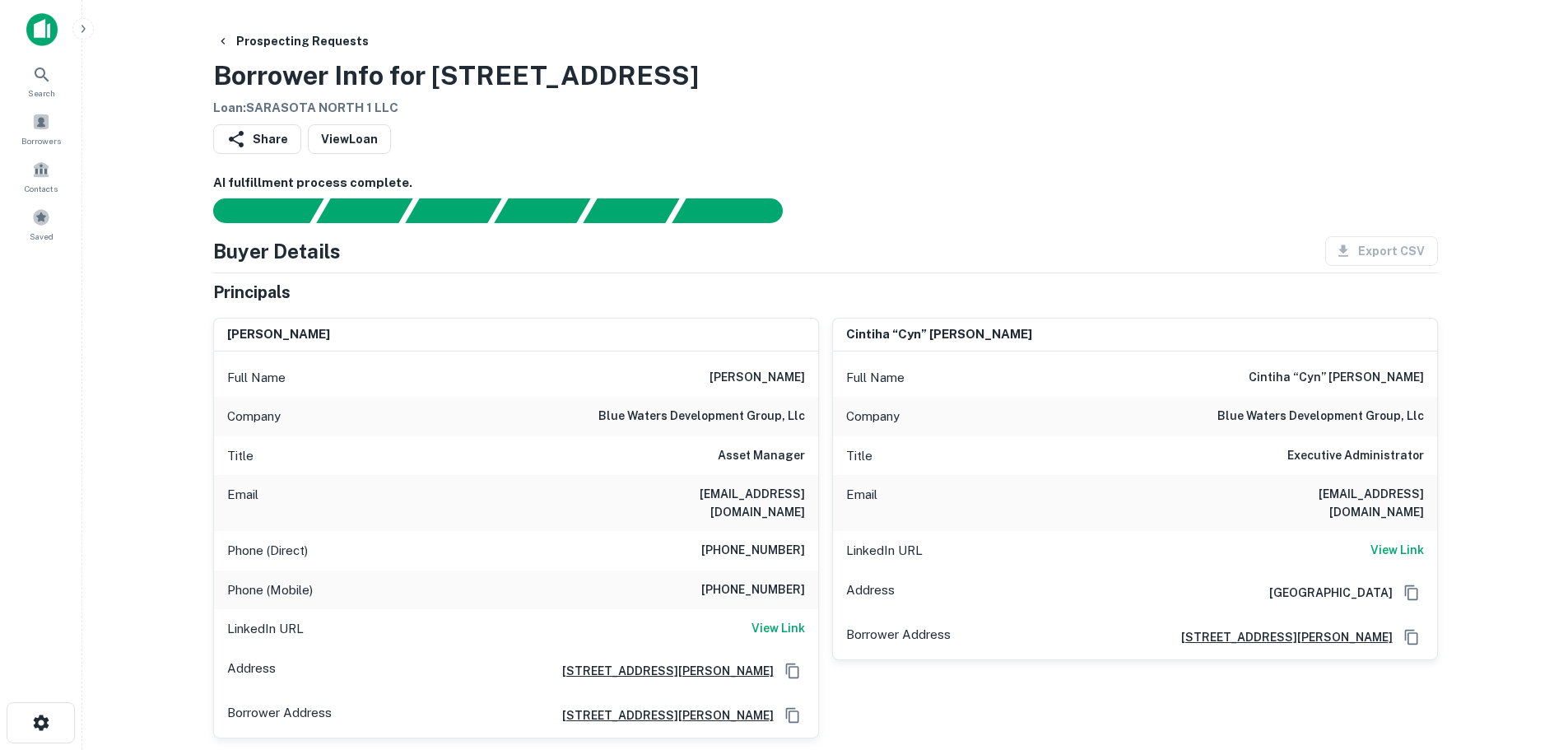
click at [46, 34] on img at bounding box center [41, 29] width 31 height 33
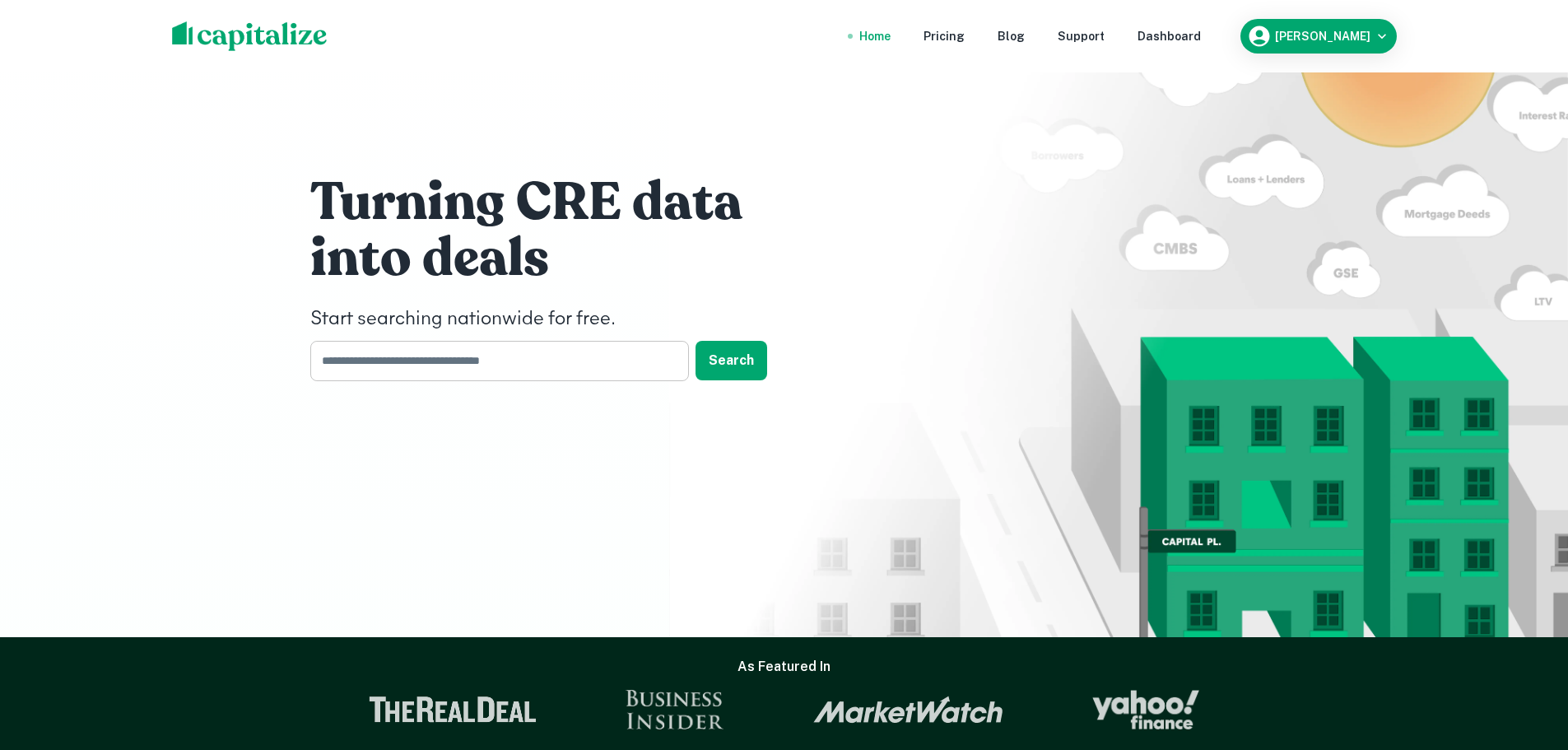
click at [377, 365] on input "text" at bounding box center [493, 360] width 367 height 40
type input "********"
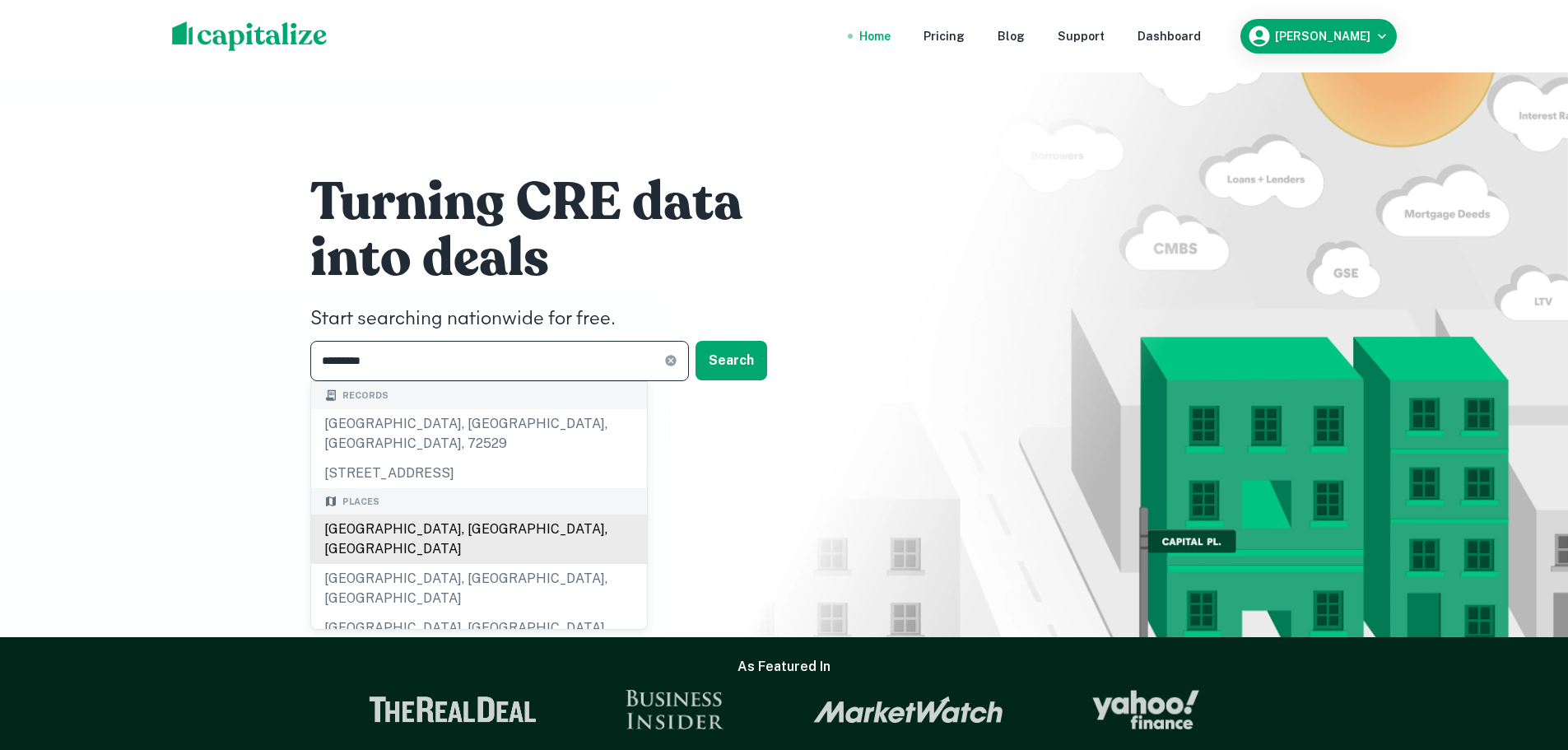
click at [434, 515] on div "[GEOGRAPHIC_DATA], [GEOGRAPHIC_DATA], [GEOGRAPHIC_DATA]" at bounding box center [479, 539] width 336 height 49
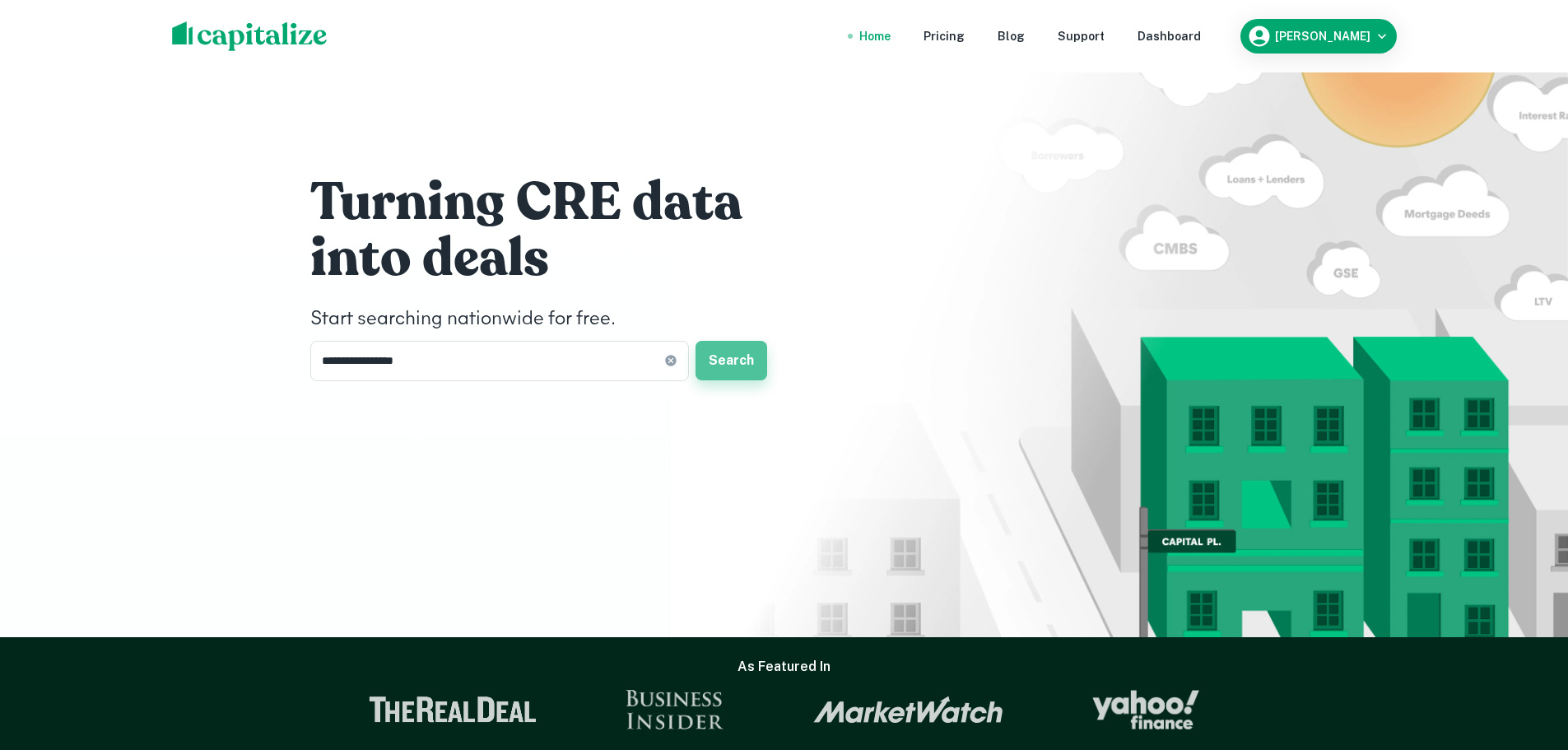
click at [747, 360] on button "Search" at bounding box center [731, 360] width 71 height 39
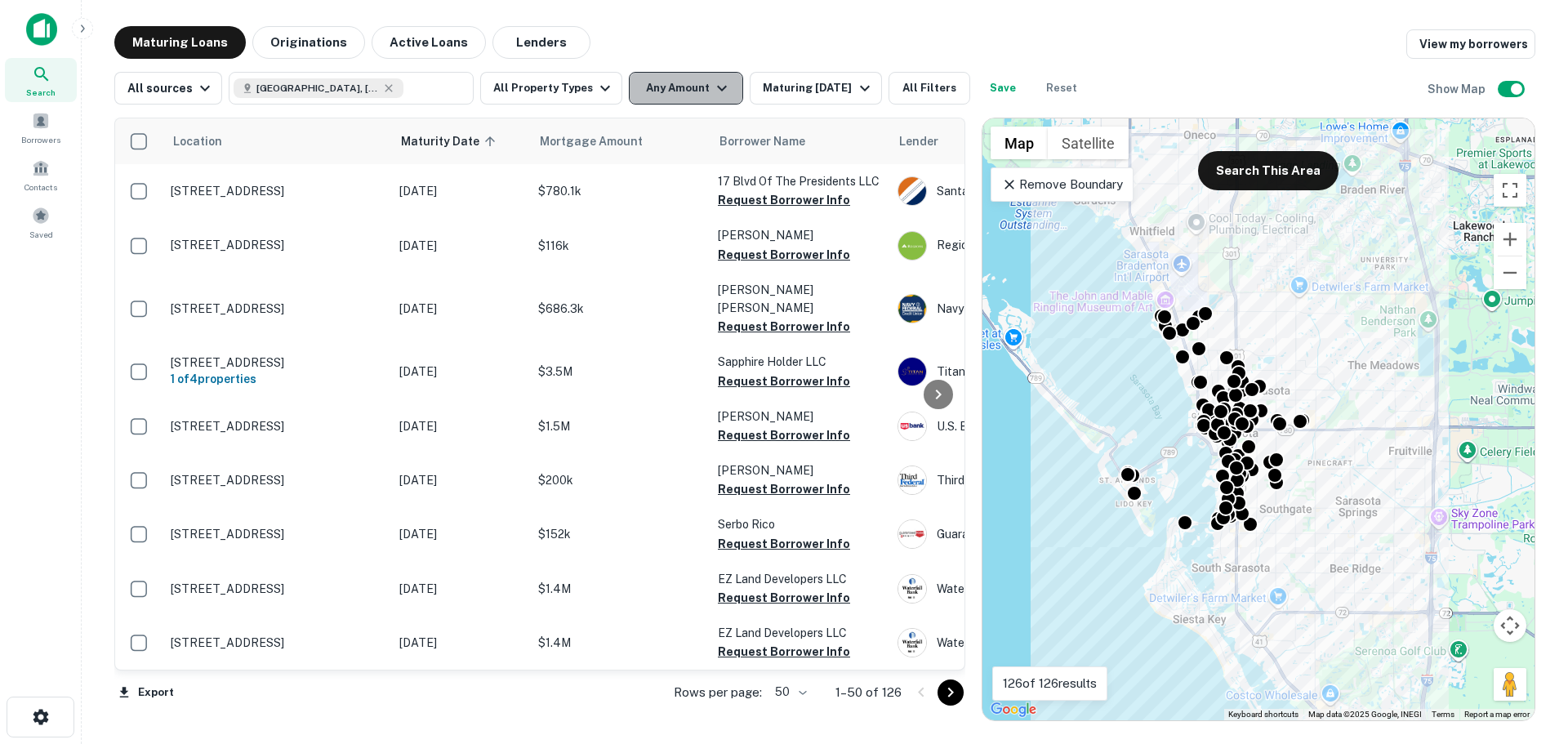
click at [689, 93] on button "Any Amount" at bounding box center [686, 88] width 114 height 33
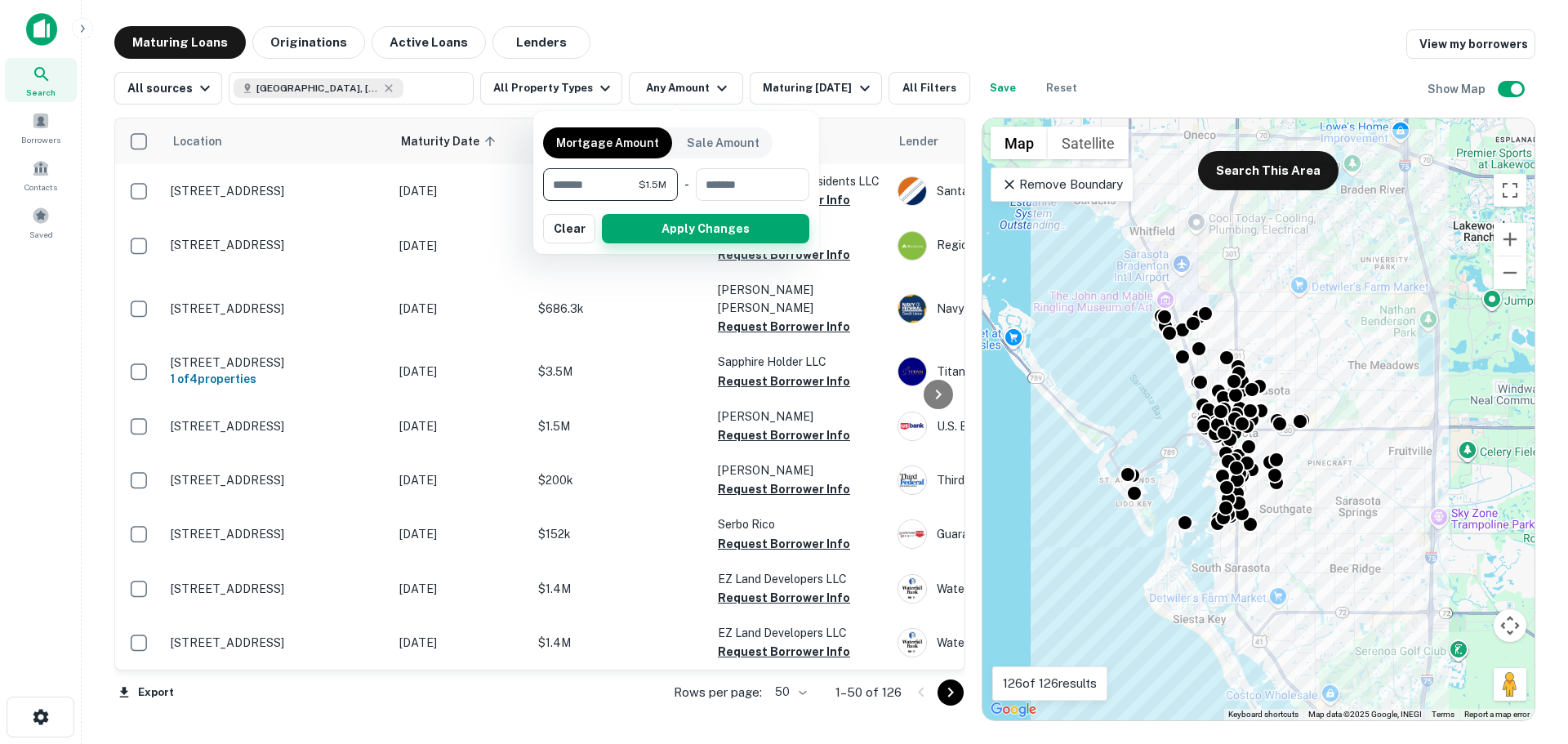
type input "*******"
click at [669, 226] on button "Apply Changes" at bounding box center [706, 228] width 208 height 29
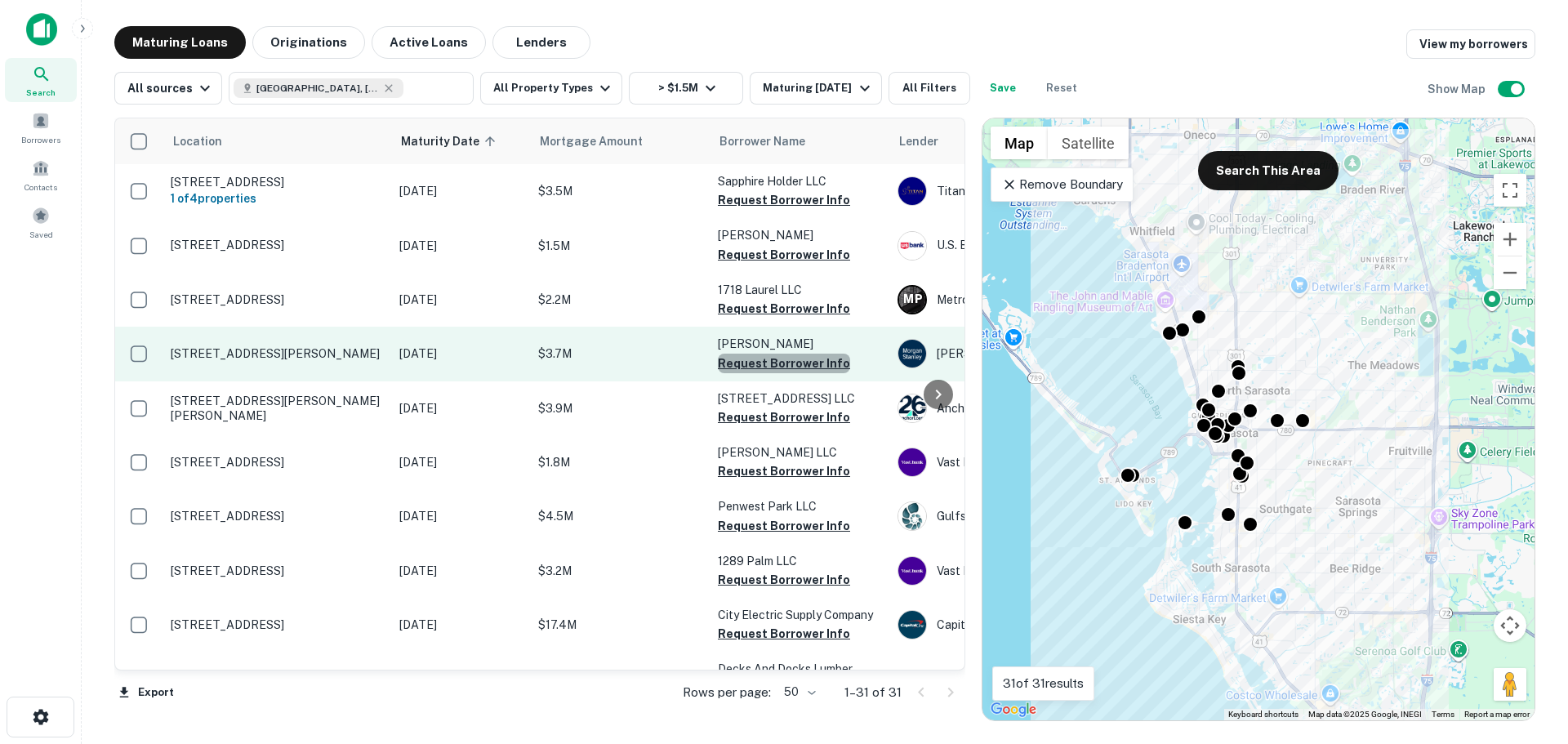
click at [791, 360] on button "Request Borrower Info" at bounding box center [784, 364] width 132 height 20
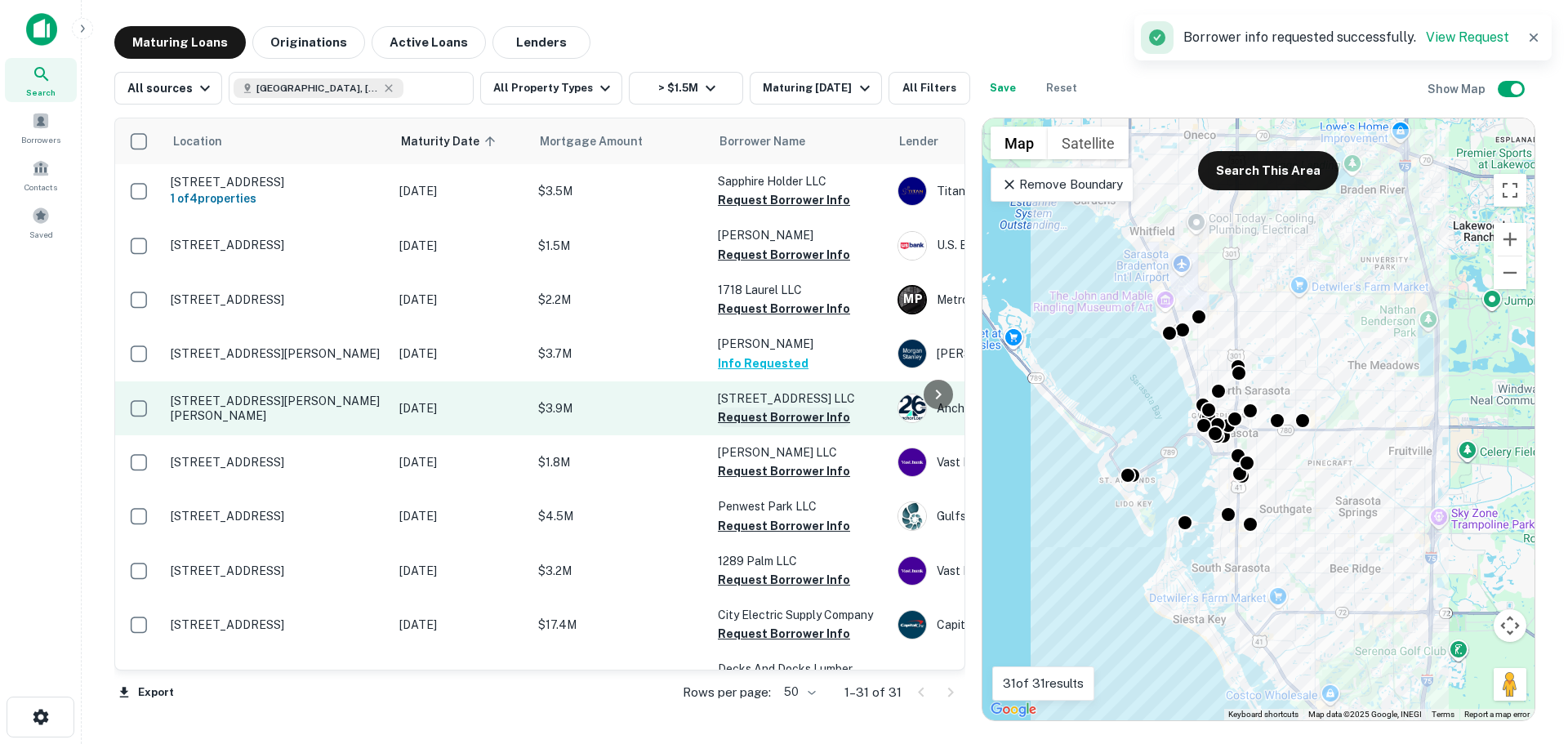
click at [809, 420] on button "Request Borrower Info" at bounding box center [784, 418] width 132 height 20
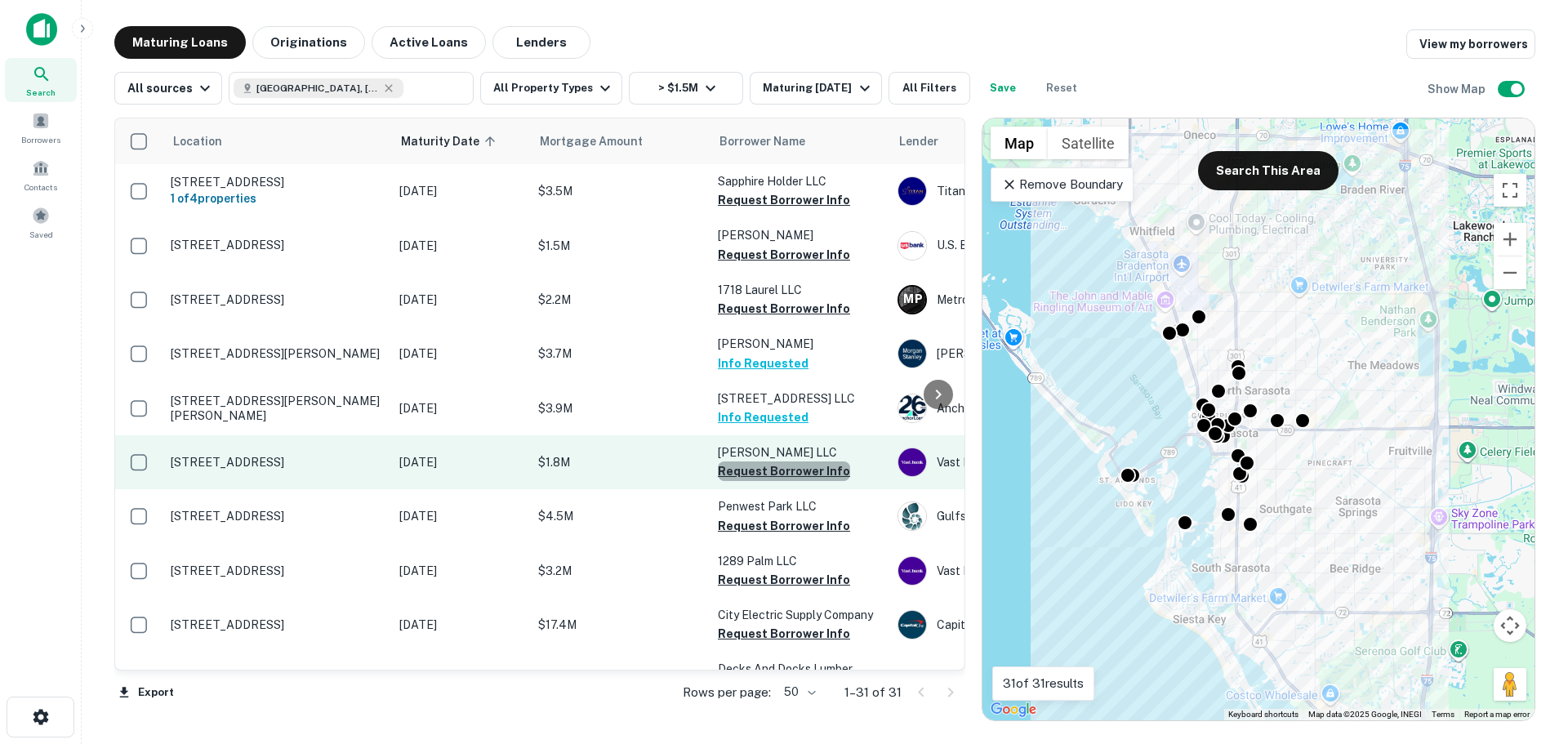
click at [796, 468] on button "Request Borrower Info" at bounding box center [784, 471] width 132 height 20
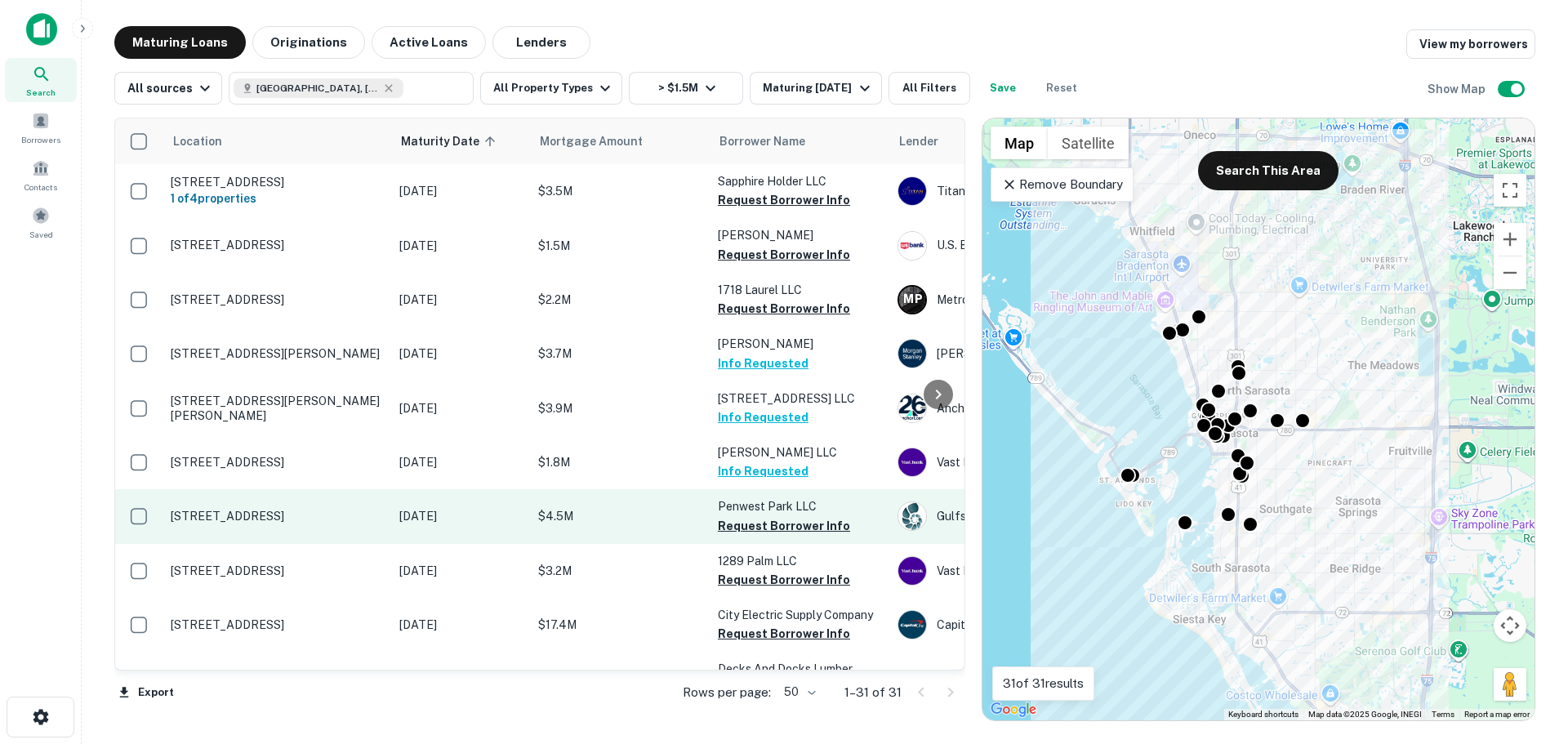
click at [791, 508] on p "Penwest Park LLC" at bounding box center [800, 506] width 163 height 18
click at [340, 508] on td "[STREET_ADDRESS]" at bounding box center [277, 516] width 229 height 54
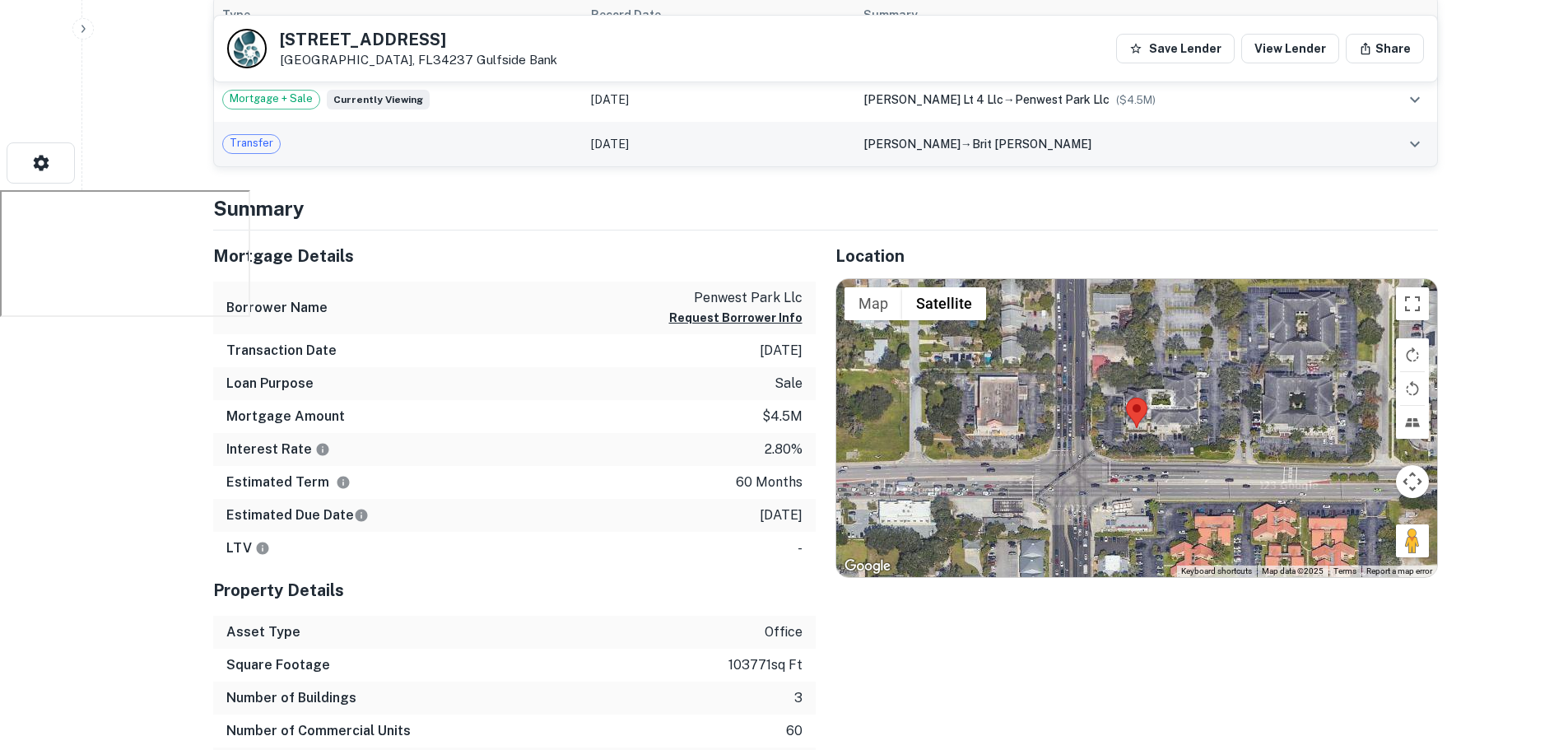
scroll to position [577, 0]
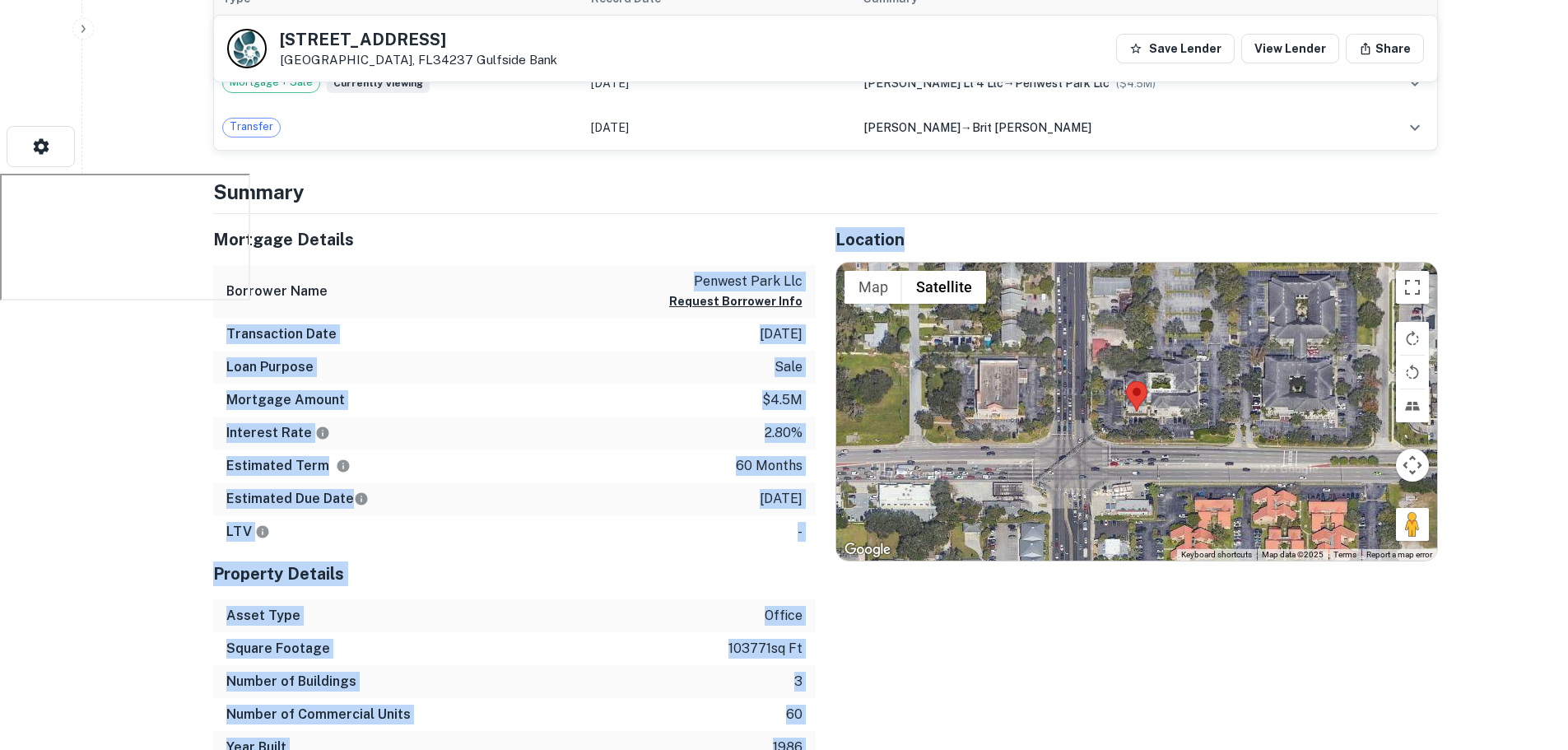
drag, startPoint x: 683, startPoint y: 276, endPoint x: 815, endPoint y: 282, distance: 132.1
click at [817, 280] on div "Mortgage Details Borrower Name penwest park llc Request Borrower Info Transacti…" at bounding box center [815, 489] width 1245 height 551
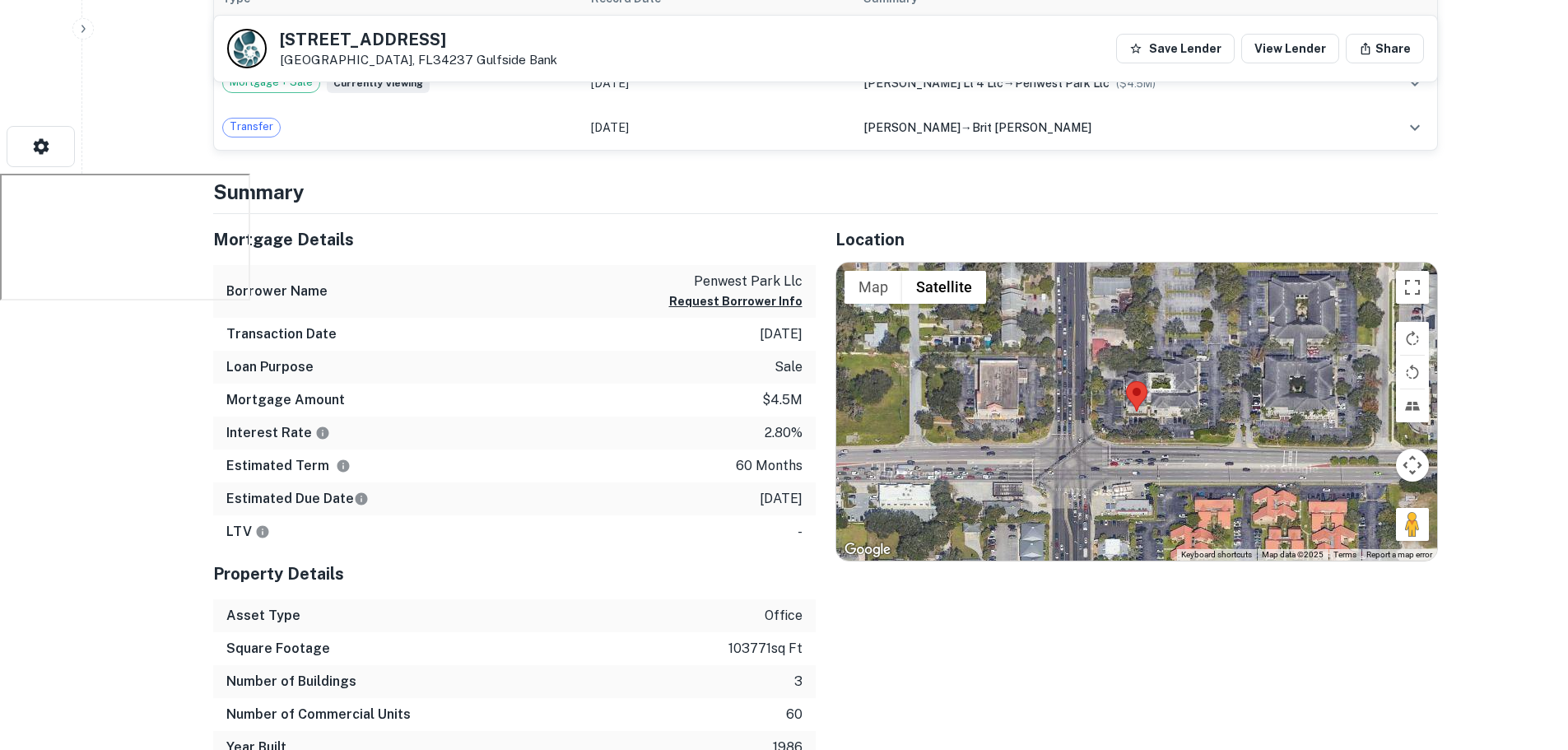
click at [619, 257] on div "Mortgage Details" at bounding box center [515, 239] width 602 height 51
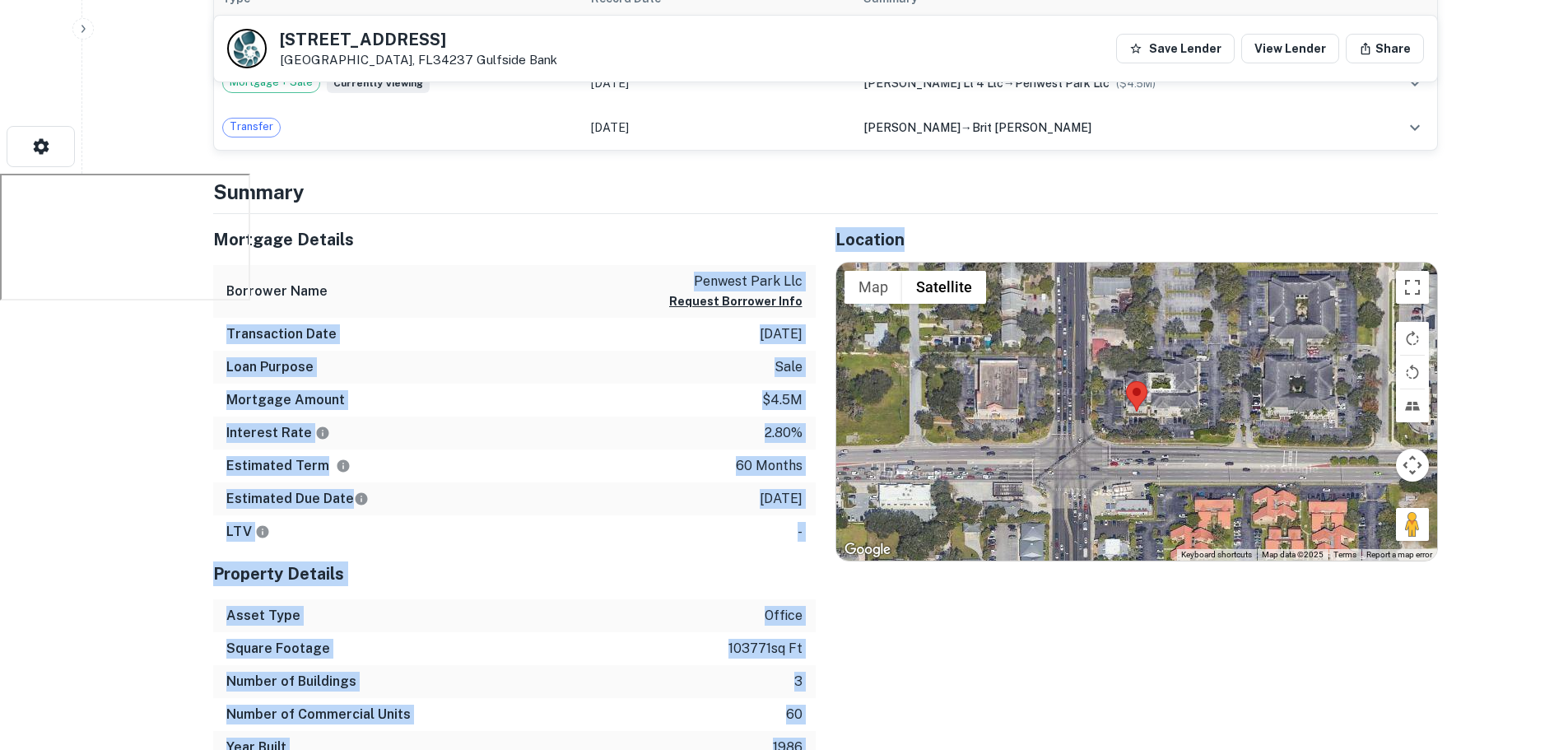
drag, startPoint x: 692, startPoint y: 276, endPoint x: 815, endPoint y: 284, distance: 123.3
click at [815, 284] on div "Mortgage Details Borrower Name penwest park llc Request Borrower Info Transacti…" at bounding box center [815, 489] width 1245 height 551
click at [767, 276] on p "penwest park llc" at bounding box center [735, 282] width 133 height 20
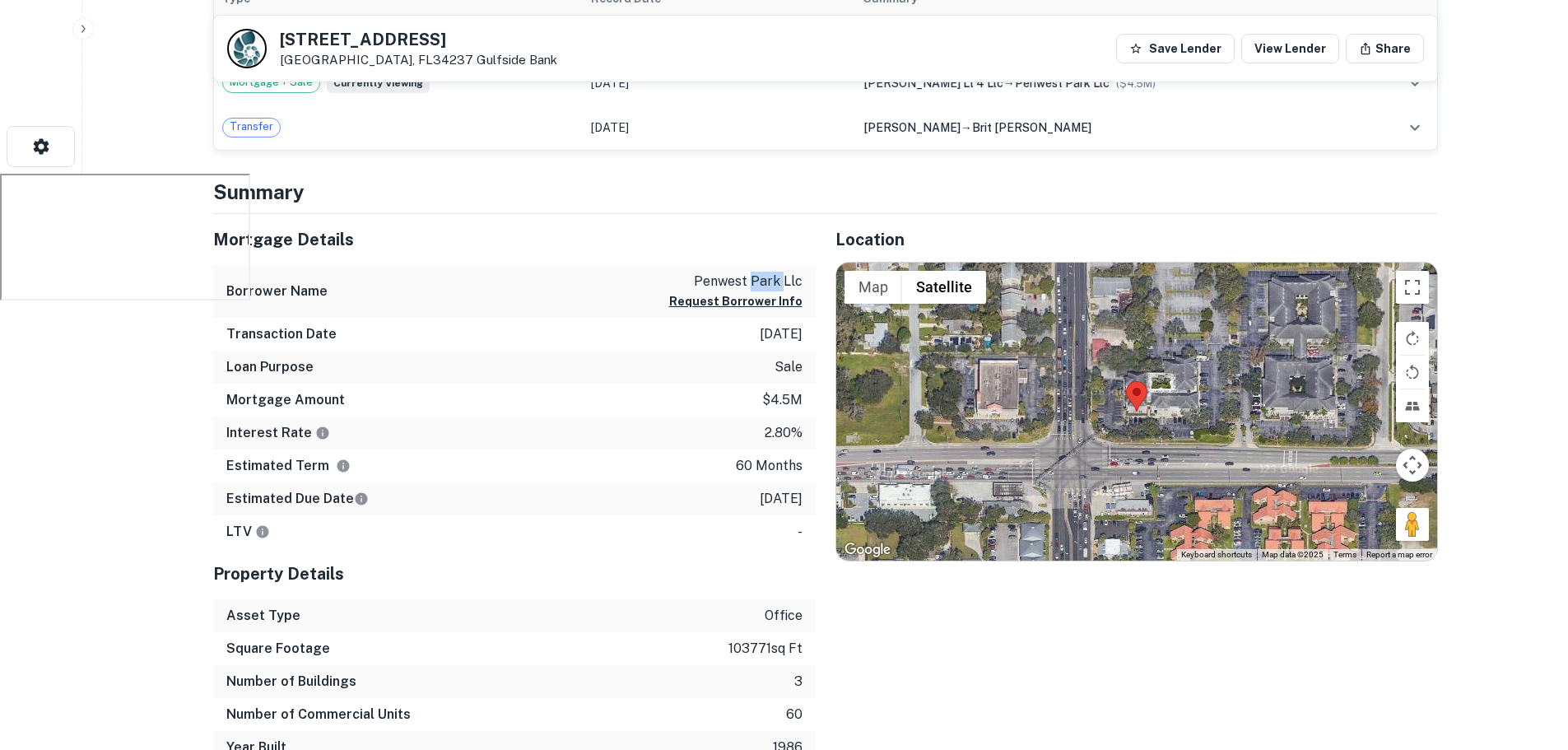
click at [767, 276] on p "penwest park llc" at bounding box center [735, 282] width 133 height 20
